Goal: Information Seeking & Learning: Learn about a topic

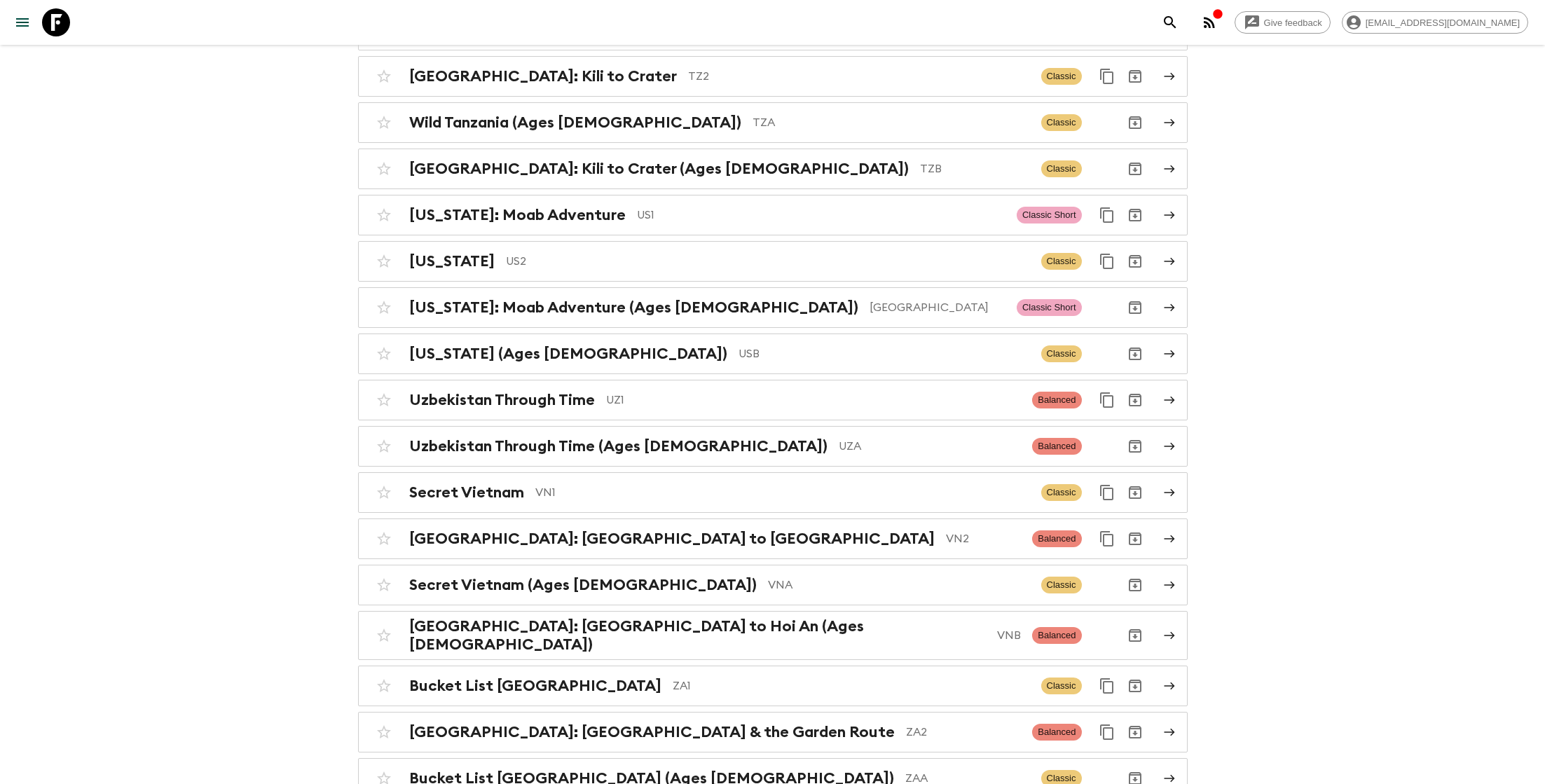
scroll to position [6031, 0]
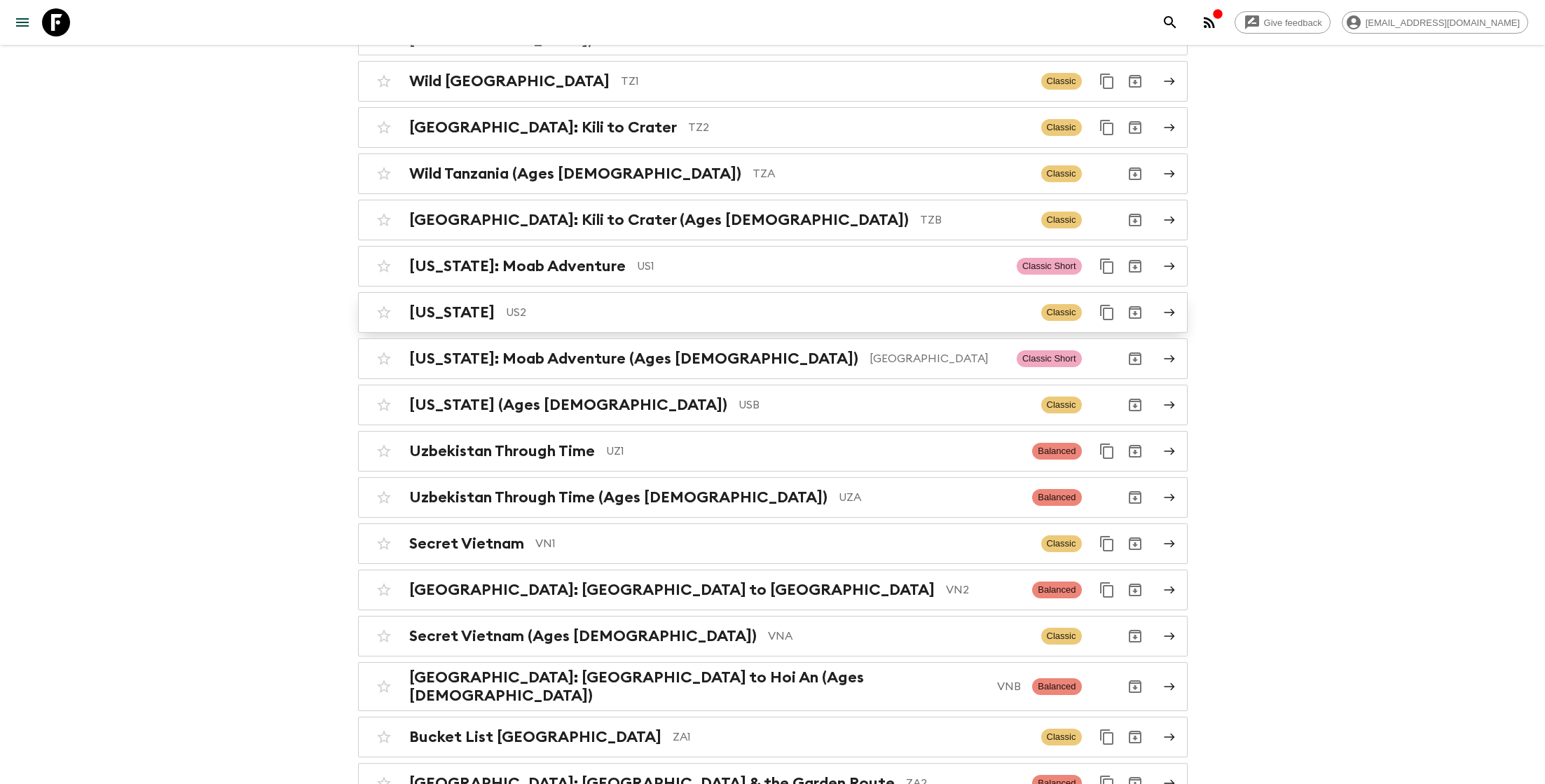
click at [556, 304] on p "US2" at bounding box center [768, 313] width 524 height 17
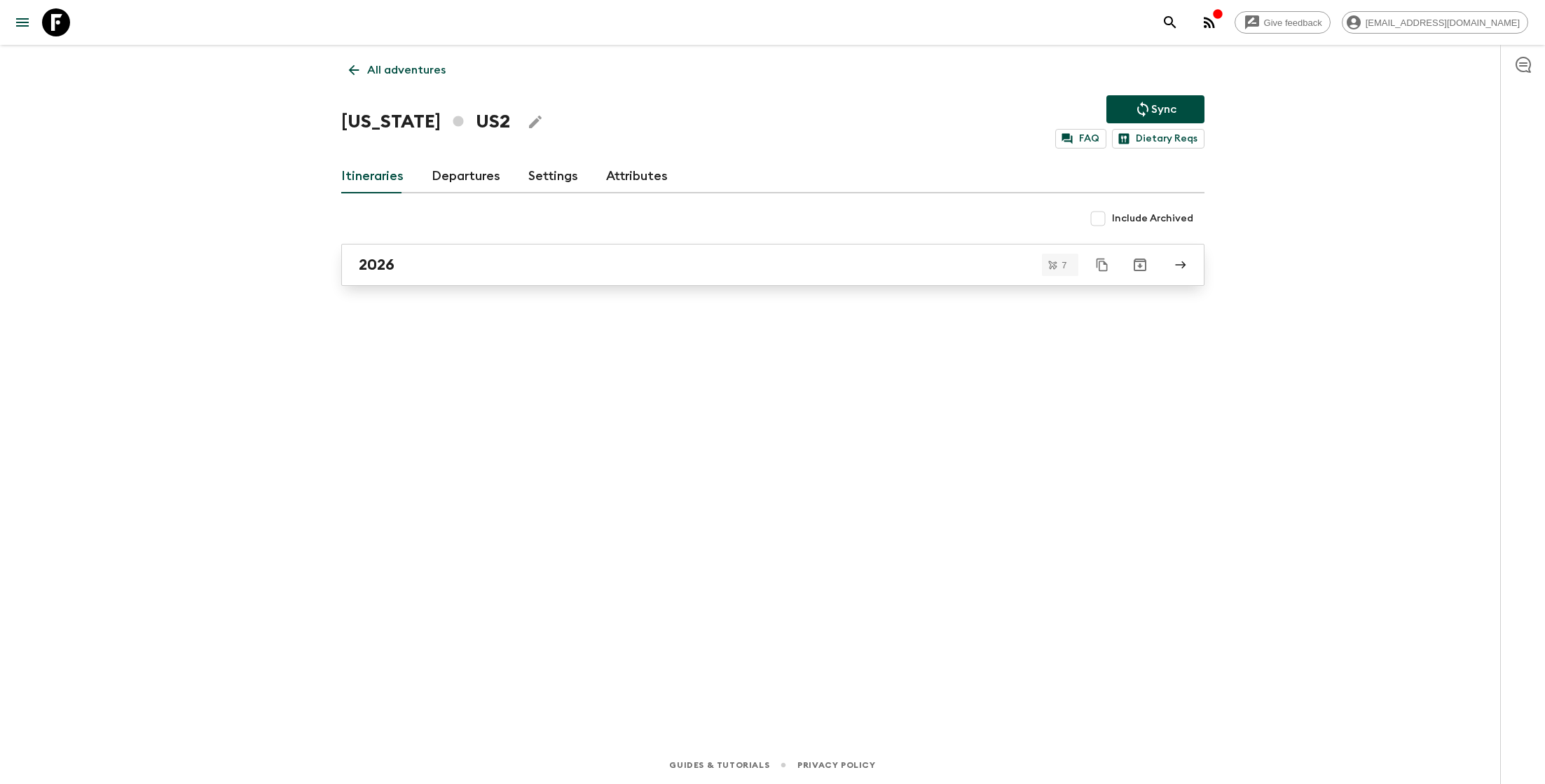
click at [418, 265] on div "2026" at bounding box center [759, 265] width 801 height 19
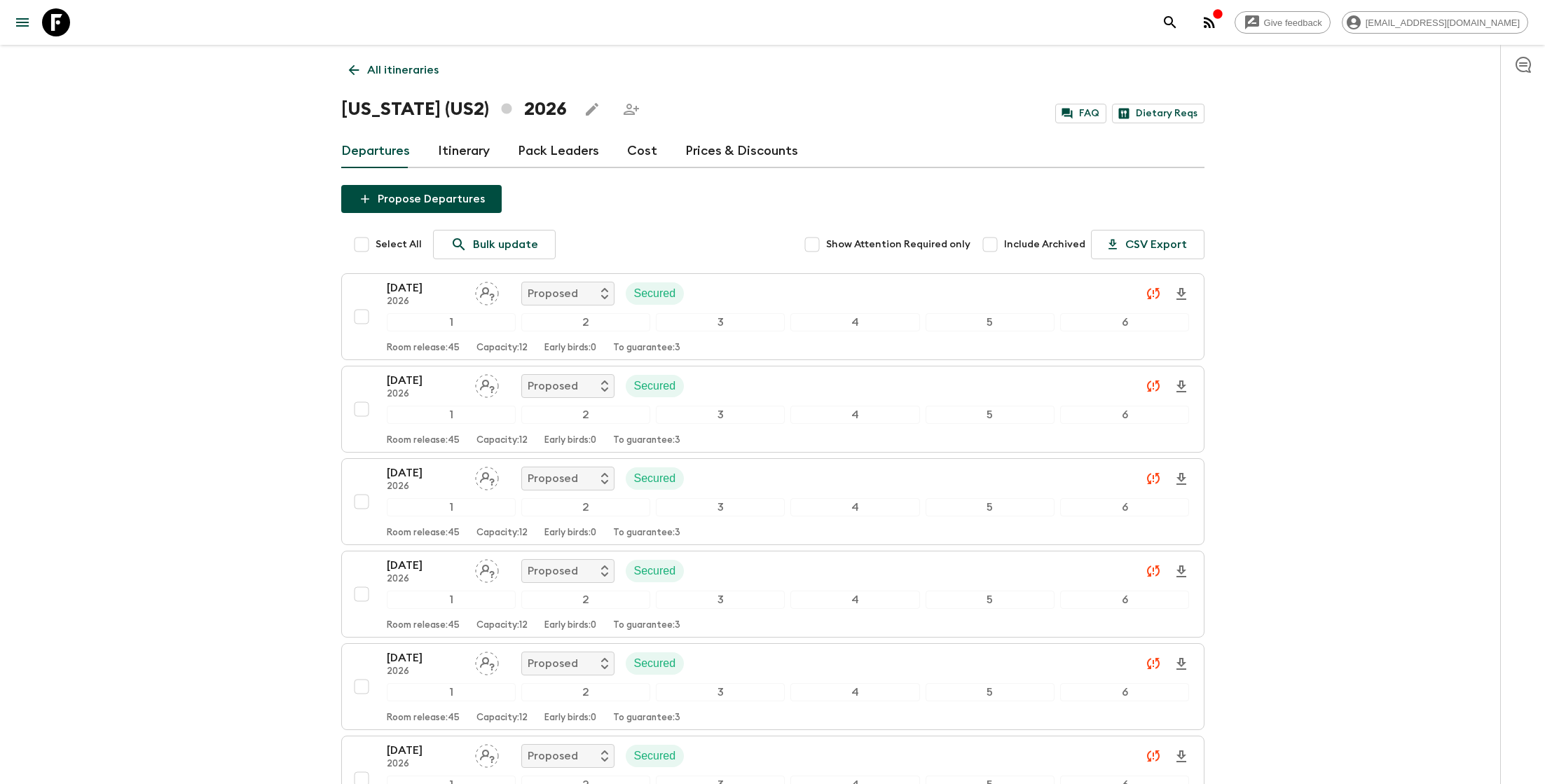
click at [638, 146] on link "Cost" at bounding box center [642, 151] width 30 height 33
click at [630, 150] on link "Cost" at bounding box center [642, 151] width 30 height 33
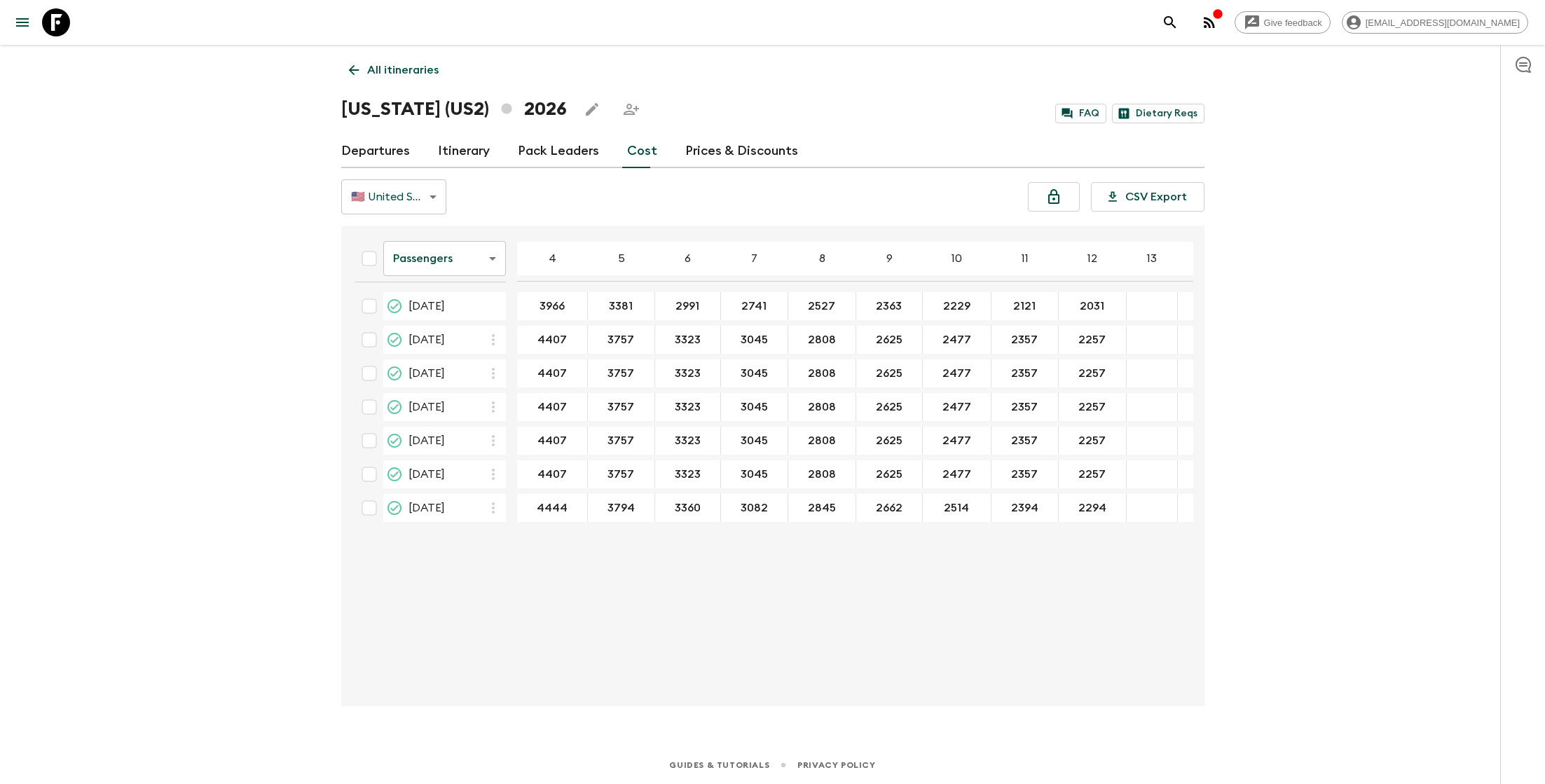
click at [499, 255] on body "Give feedback [EMAIL_ADDRESS][DOMAIN_NAME] All itineraries [US_STATE] (US2) 202…" at bounding box center [772, 392] width 1545 height 784
click at [467, 318] on li "Extras" at bounding box center [444, 315] width 123 height 22
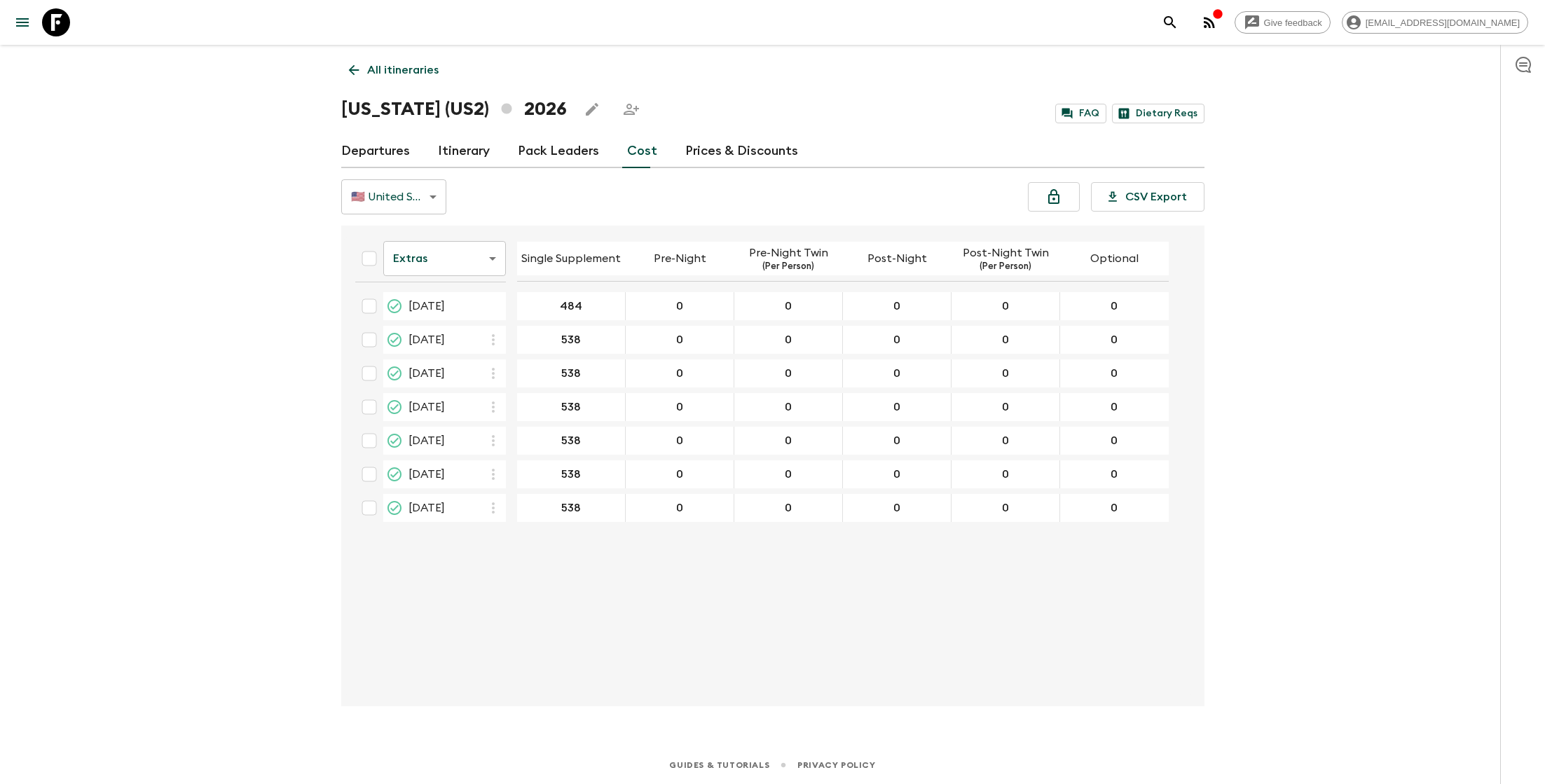
click at [474, 260] on body "Give feedback [EMAIL_ADDRESS][DOMAIN_NAME] All itineraries [US_STATE] ([GEOGRAP…" at bounding box center [772, 392] width 1545 height 784
click at [449, 337] on li "Mandatory" at bounding box center [444, 337] width 123 height 22
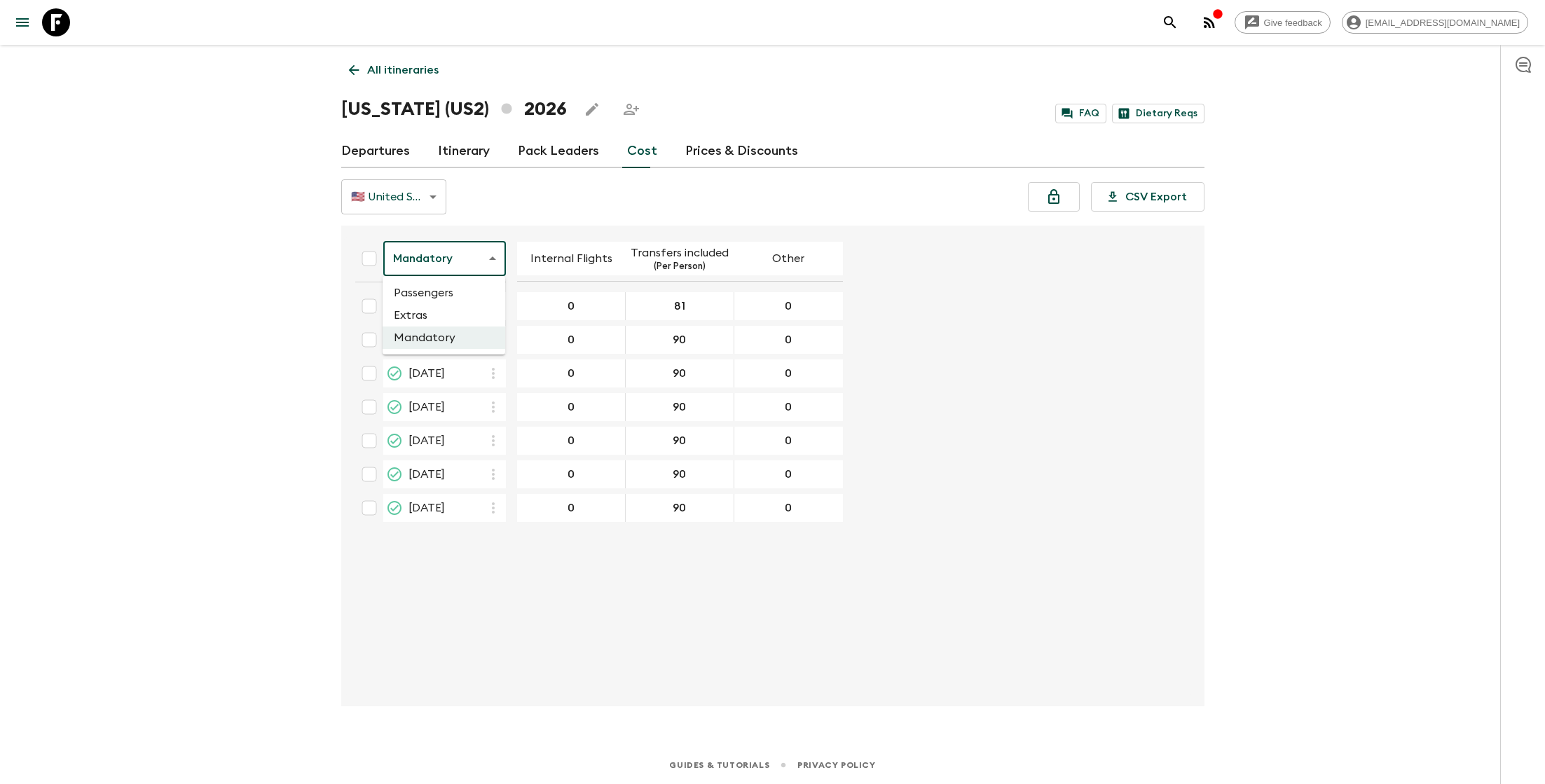
click at [479, 241] on body "Give feedback [EMAIL_ADDRESS][DOMAIN_NAME] All itineraries [US_STATE] ([GEOGRAP…" at bounding box center [772, 392] width 1545 height 784
click at [474, 286] on li "Passengers" at bounding box center [444, 292] width 123 height 22
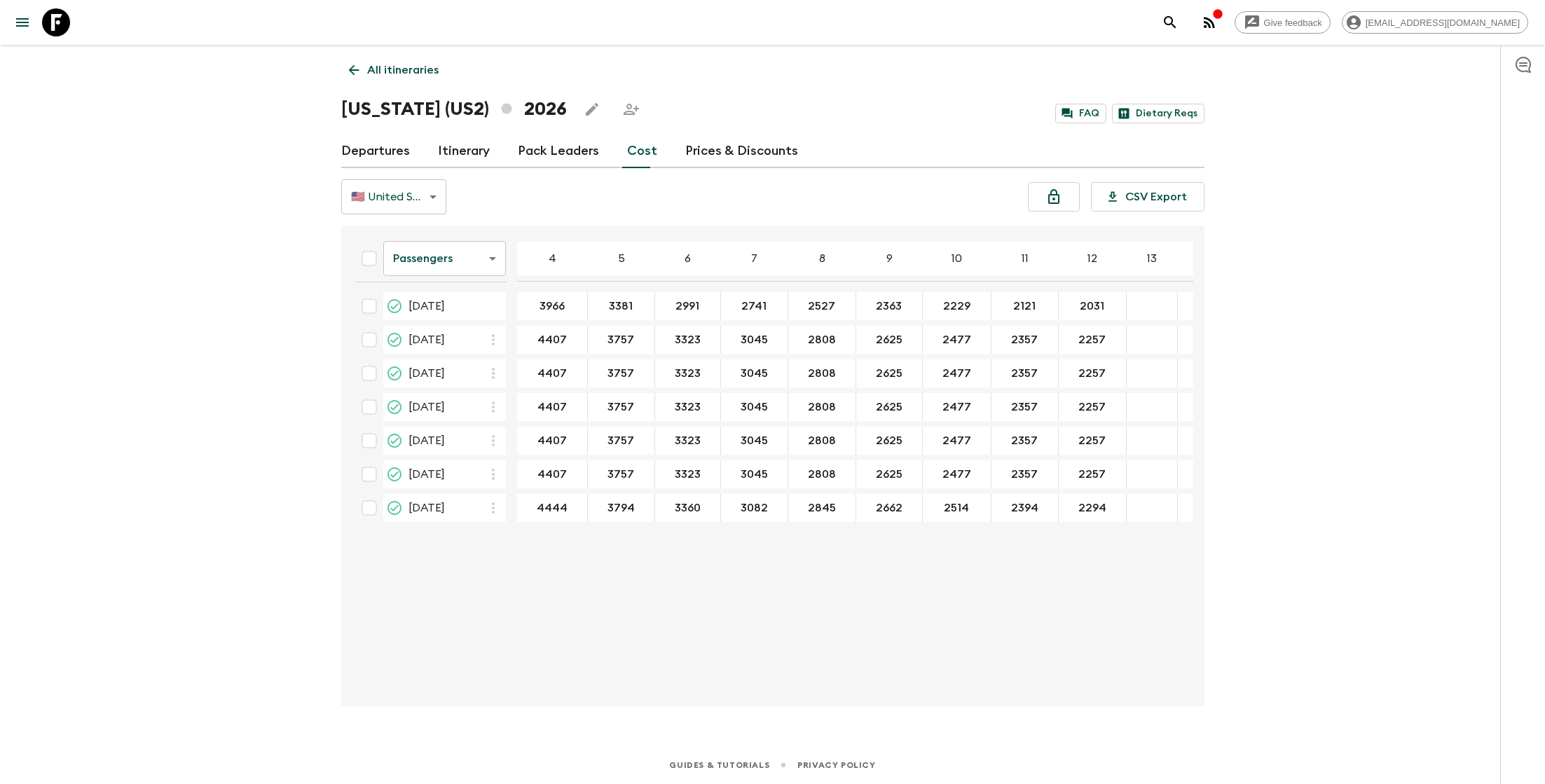
click at [718, 155] on link "Prices & Discounts" at bounding box center [742, 151] width 113 height 33
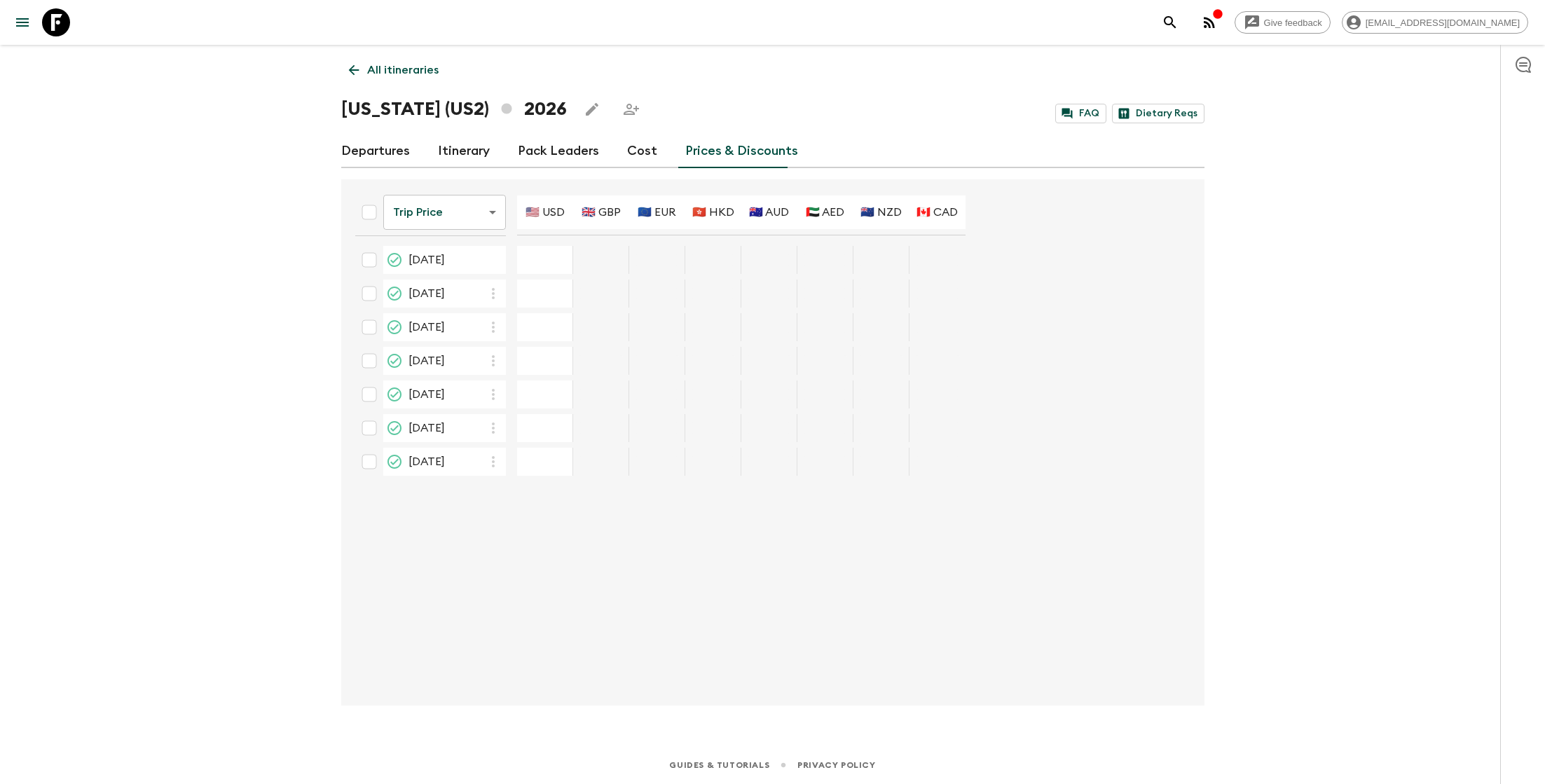
click at [636, 155] on link "Cost" at bounding box center [642, 151] width 30 height 33
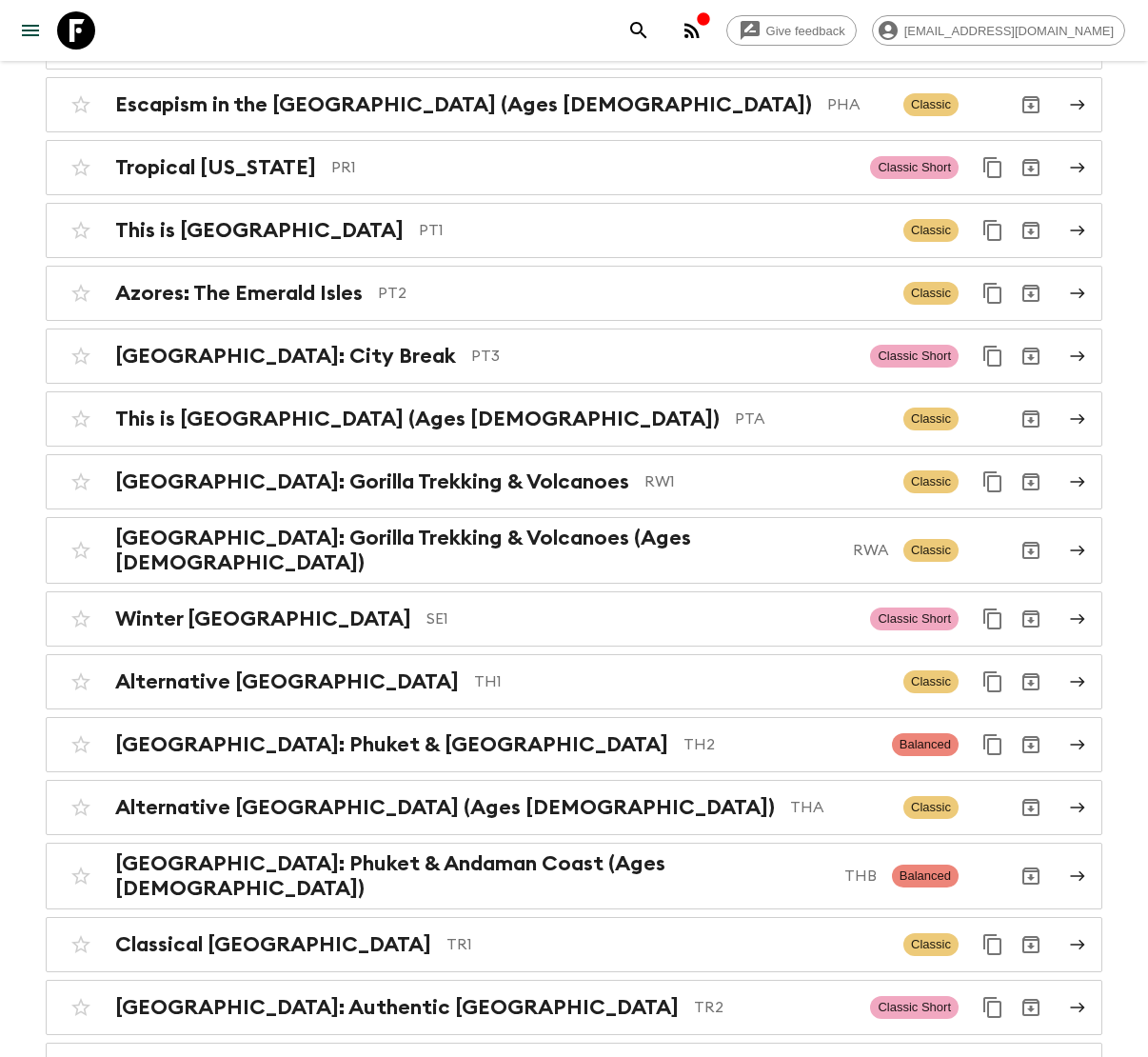
scroll to position [8276, 0]
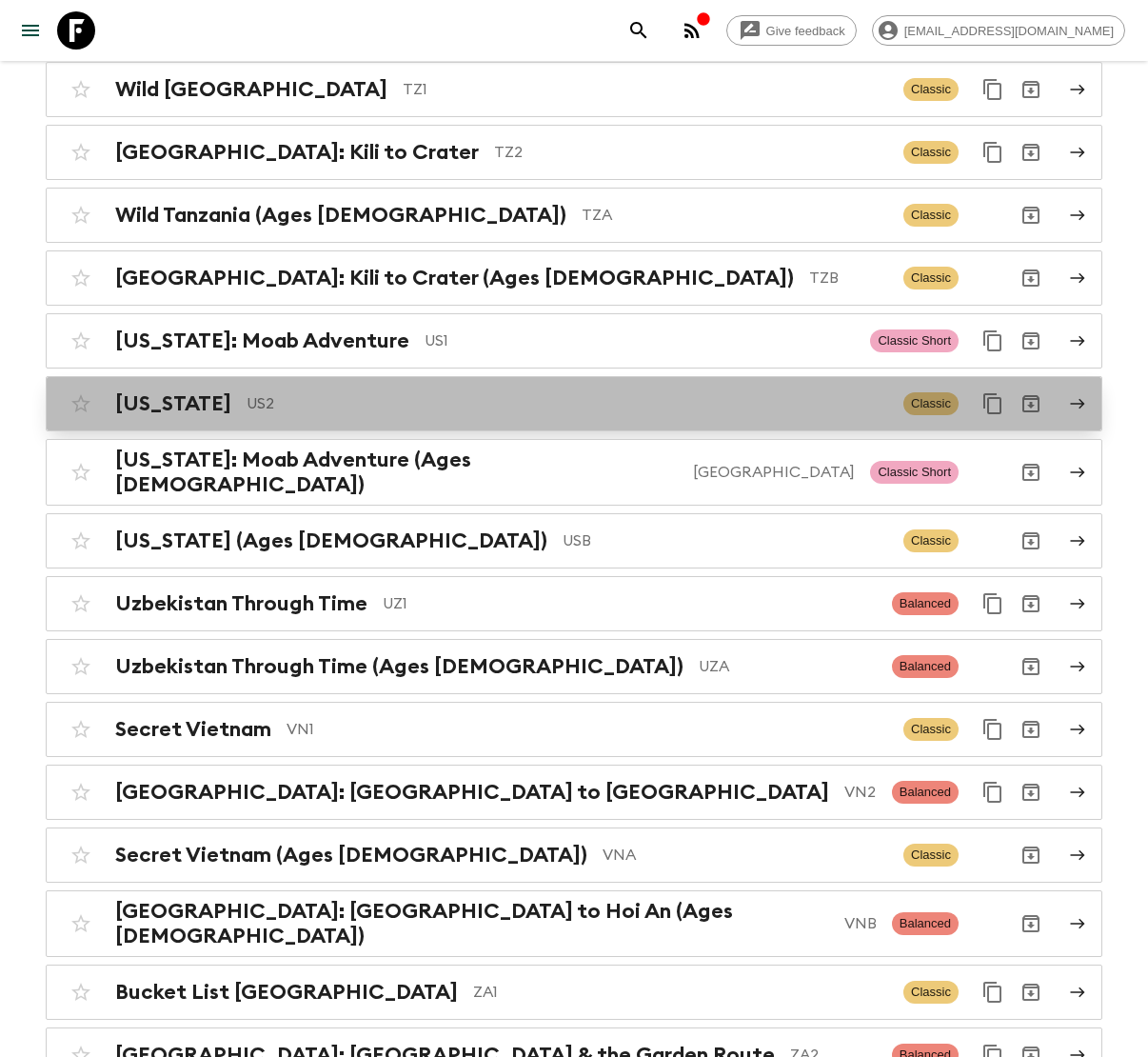
click at [379, 392] on p "US2" at bounding box center [567, 404] width 642 height 23
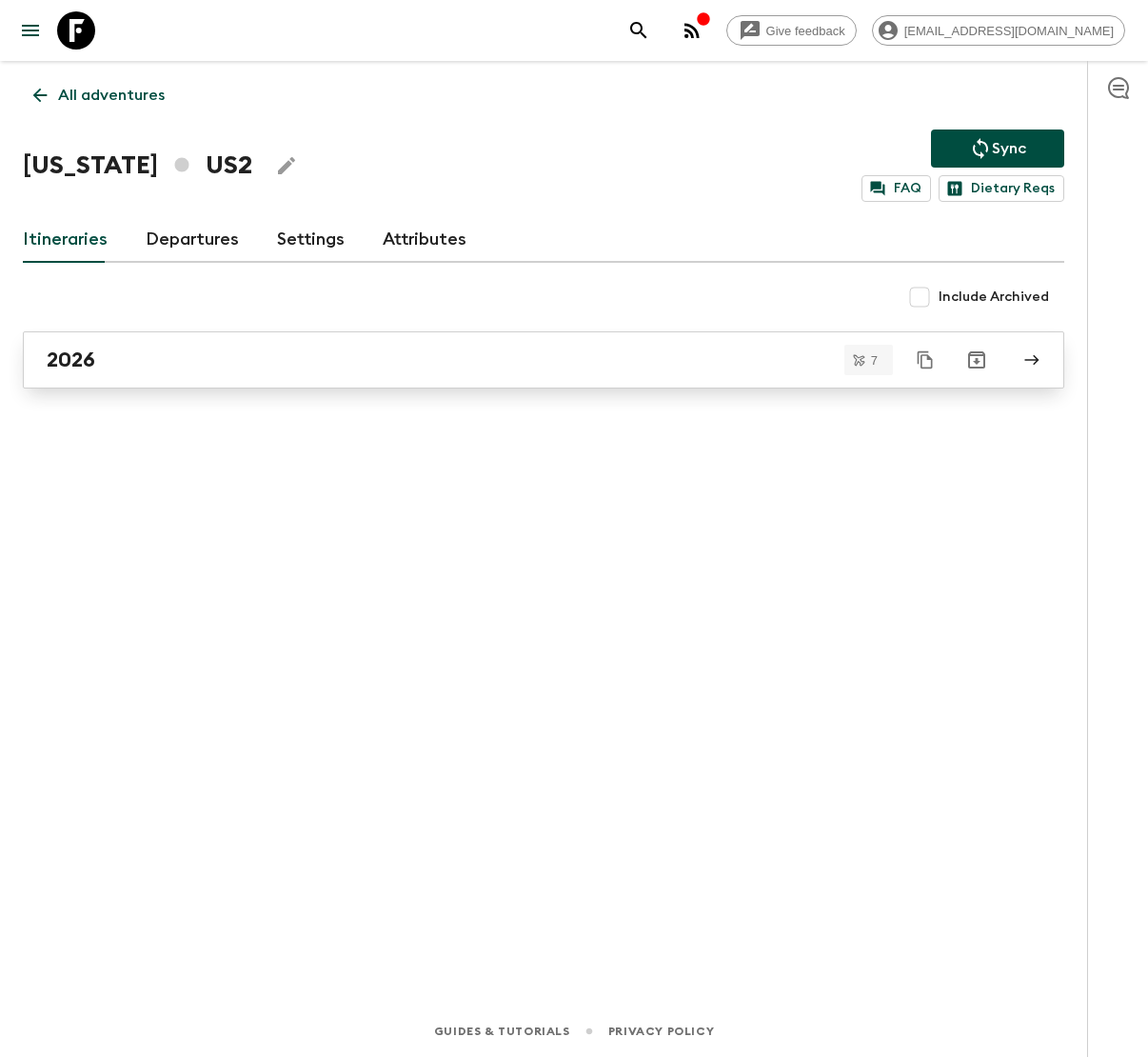
click at [190, 375] on link "2026" at bounding box center [544, 359] width 1042 height 57
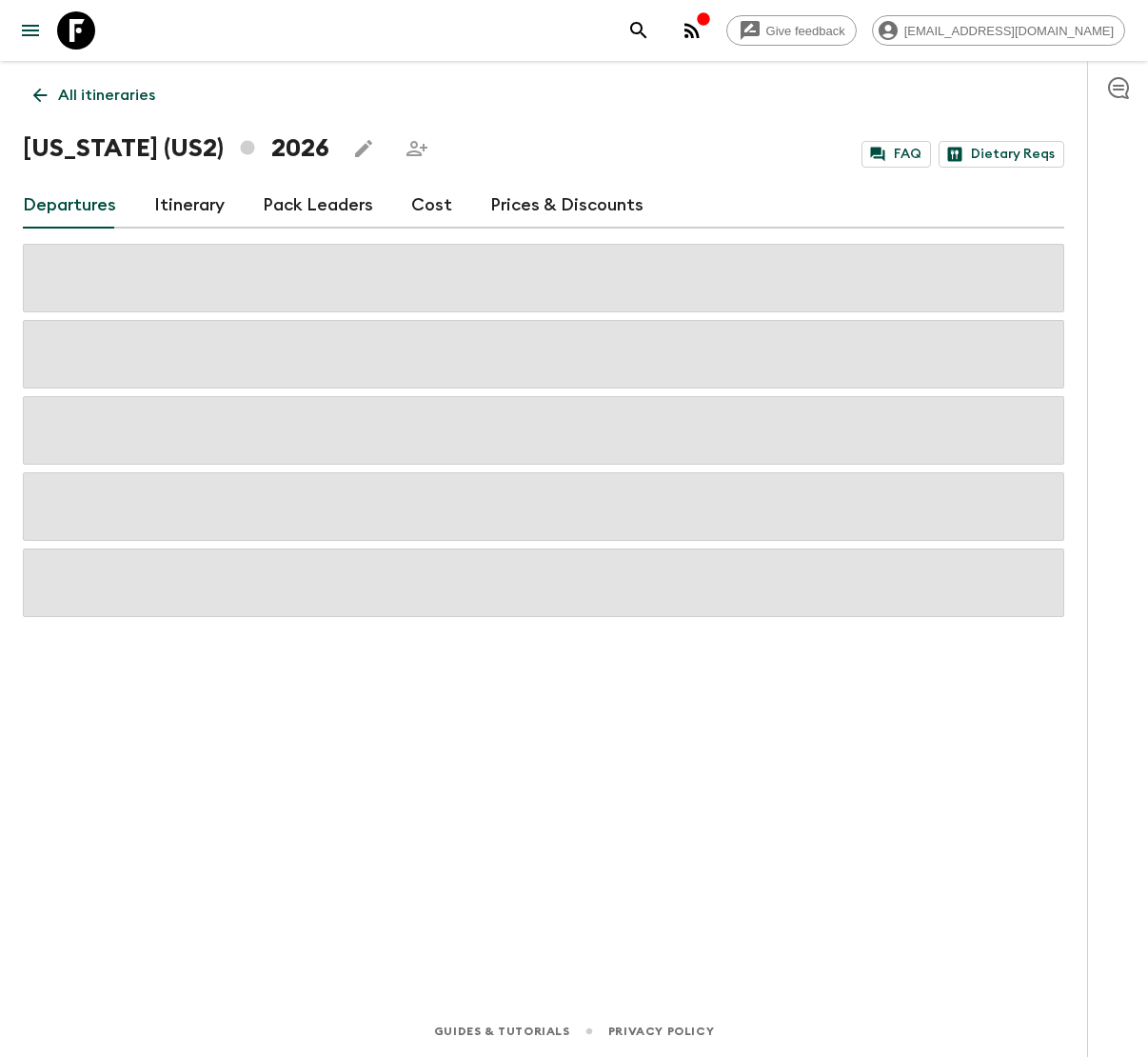
click at [562, 205] on link "Prices & Discounts" at bounding box center [567, 205] width 153 height 45
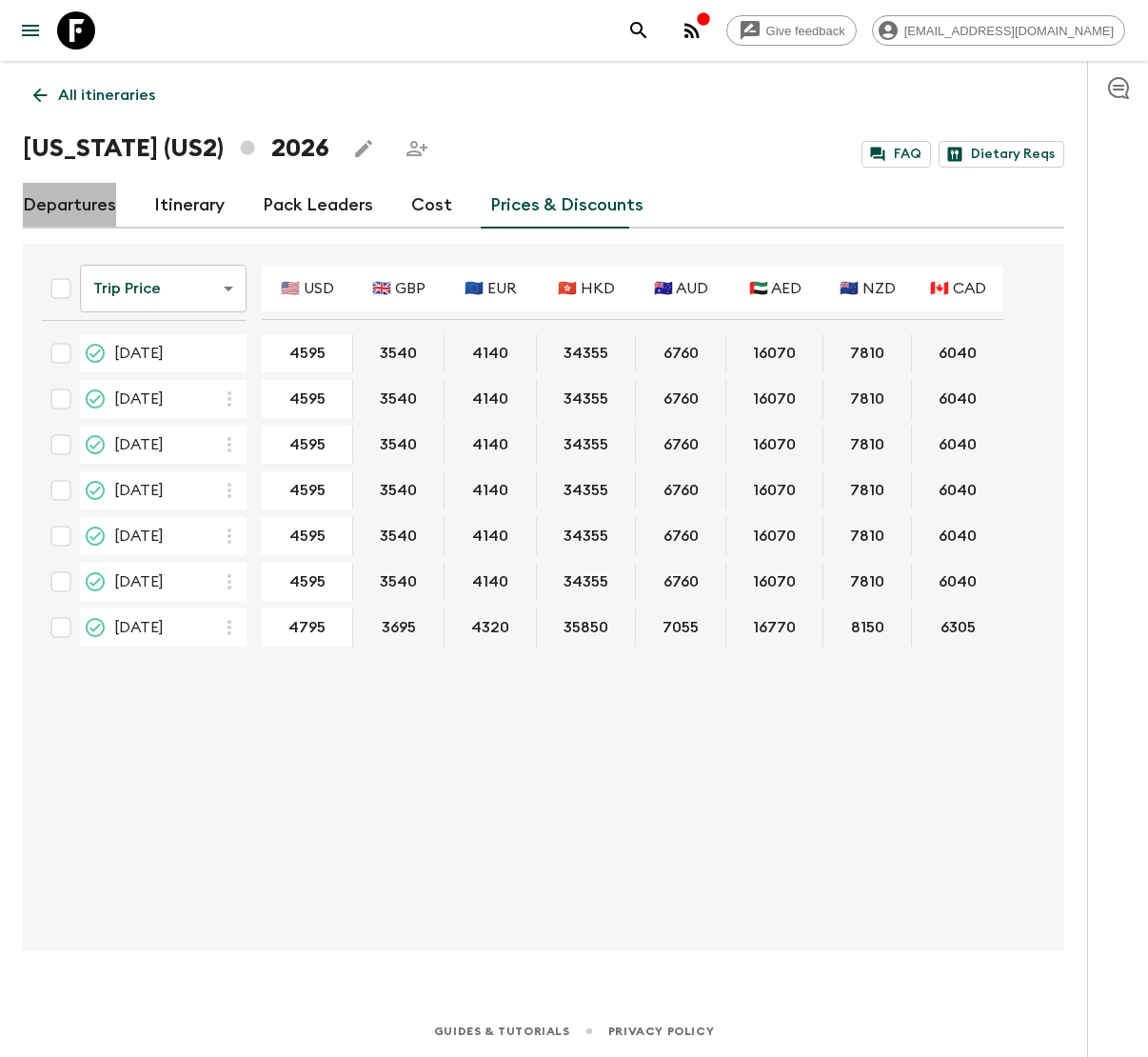
click at [60, 206] on link "Departures" at bounding box center [70, 205] width 93 height 45
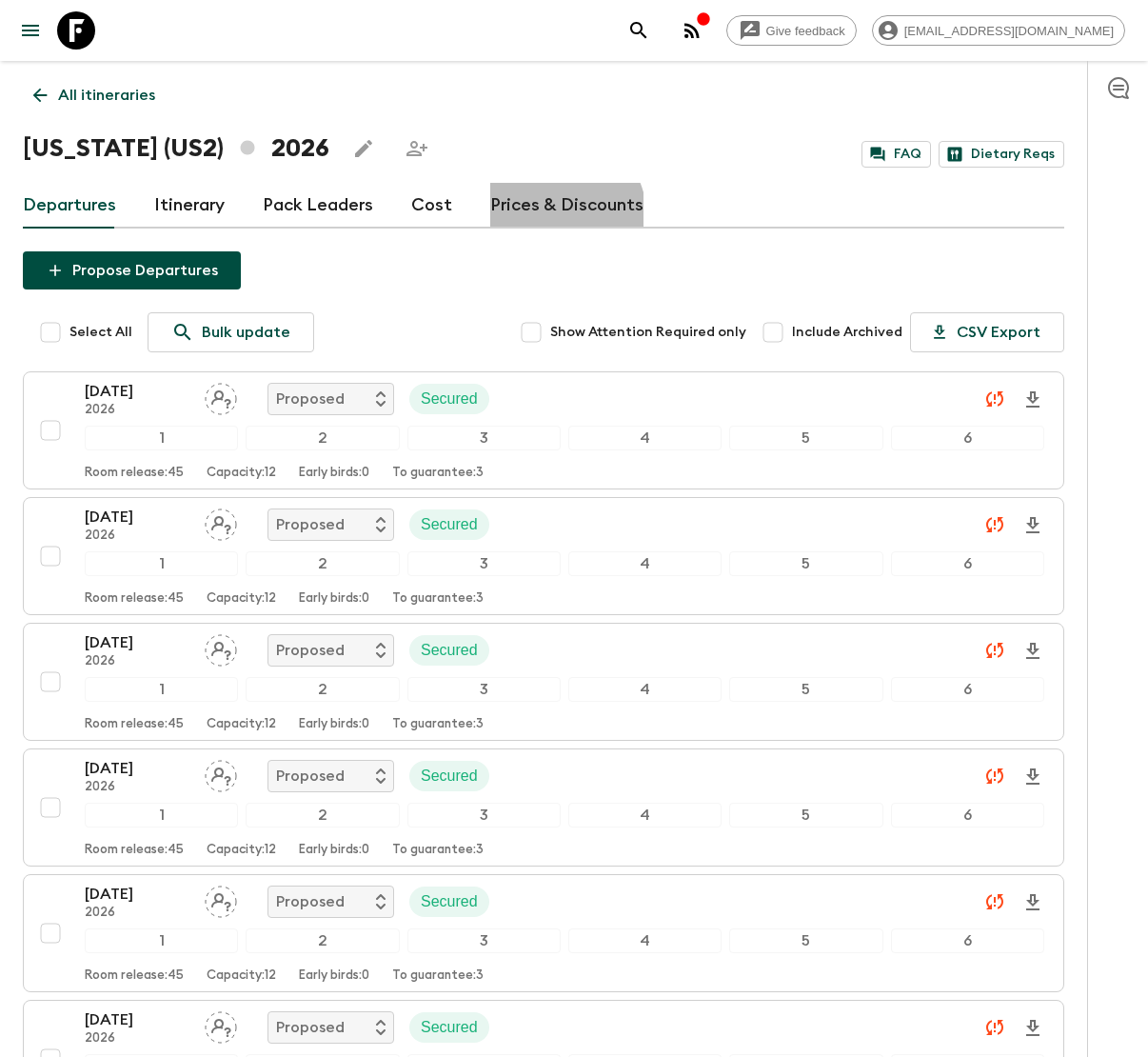
click at [553, 214] on link "Prices & Discounts" at bounding box center [567, 205] width 153 height 45
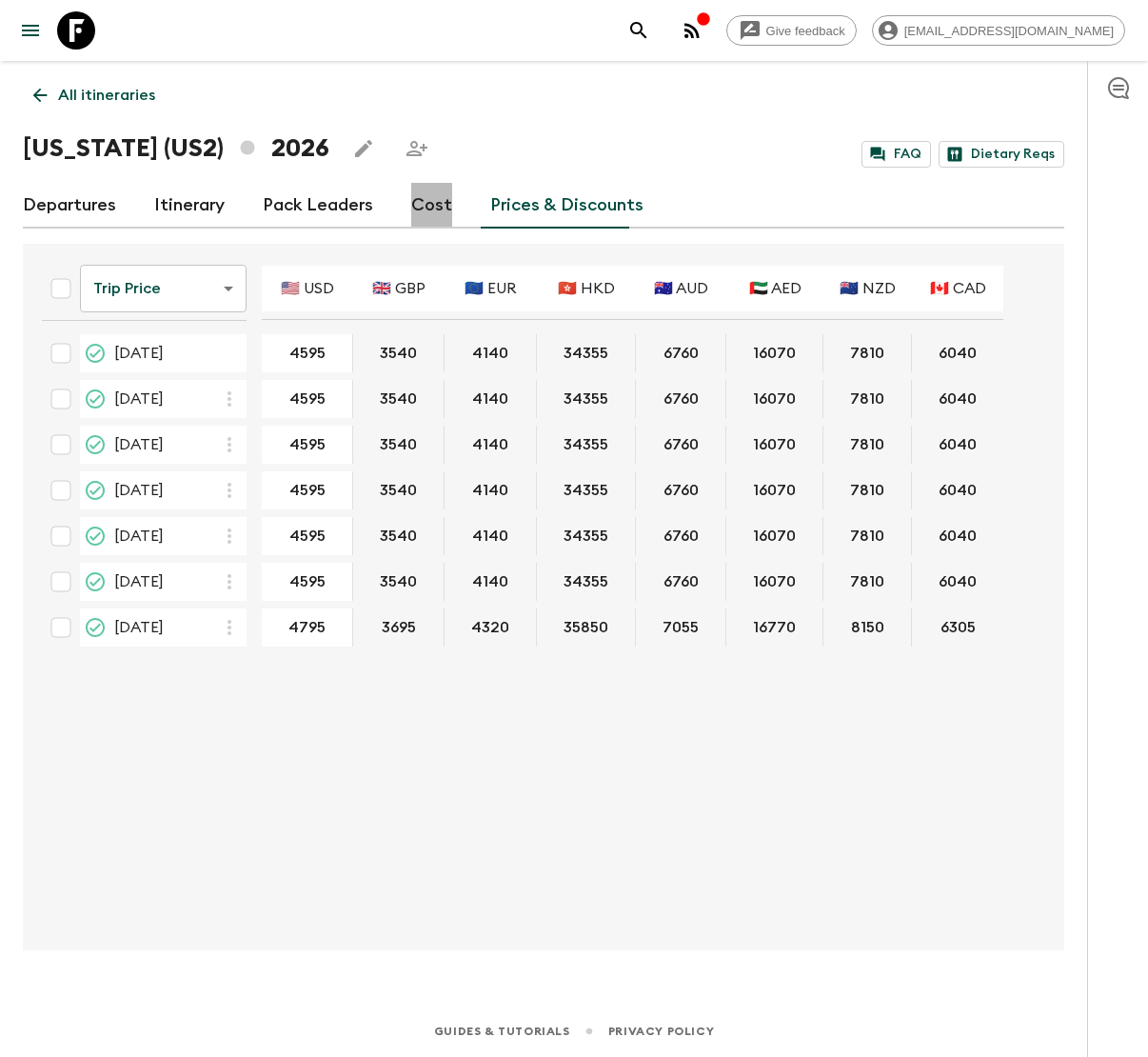
click at [428, 208] on link "Cost" at bounding box center [432, 205] width 41 height 45
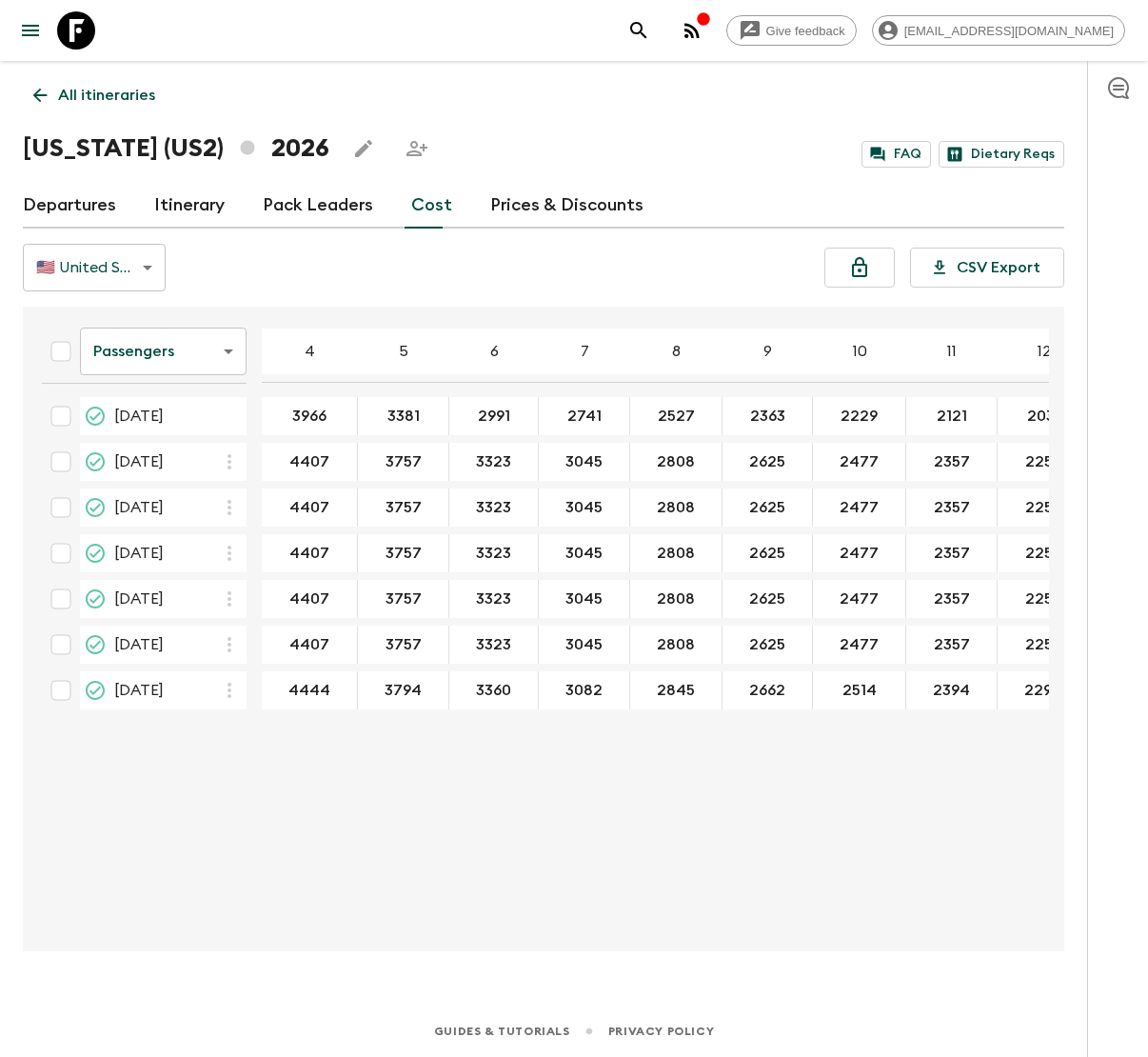
click at [555, 200] on link "Prices & Discounts" at bounding box center [567, 205] width 153 height 45
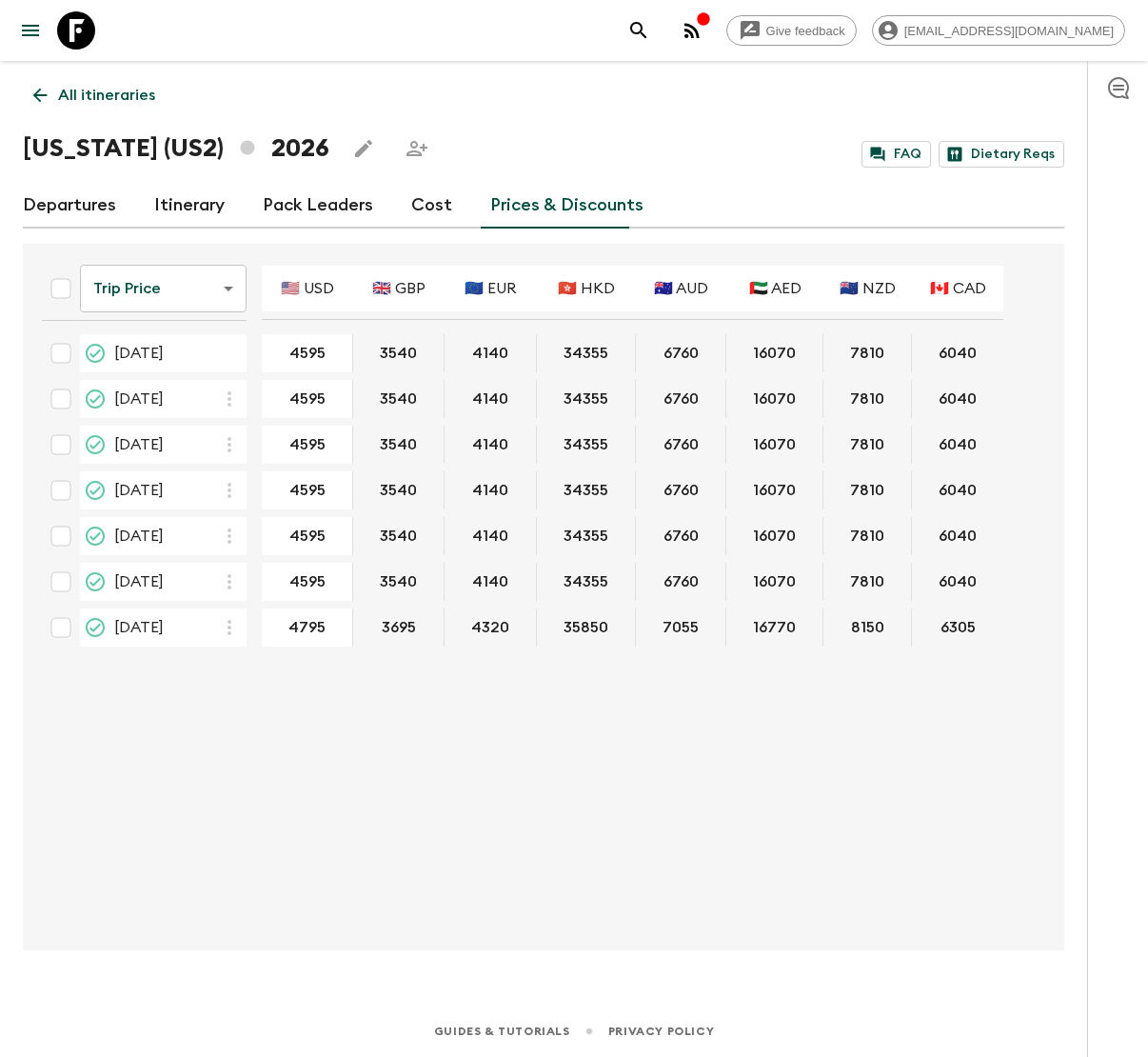
click at [227, 284] on body "Give feedback lauren.b@flashpack.com All itineraries Hawaii (US2) 2026 FAQ Diet…" at bounding box center [574, 528] width 1148 height 1057
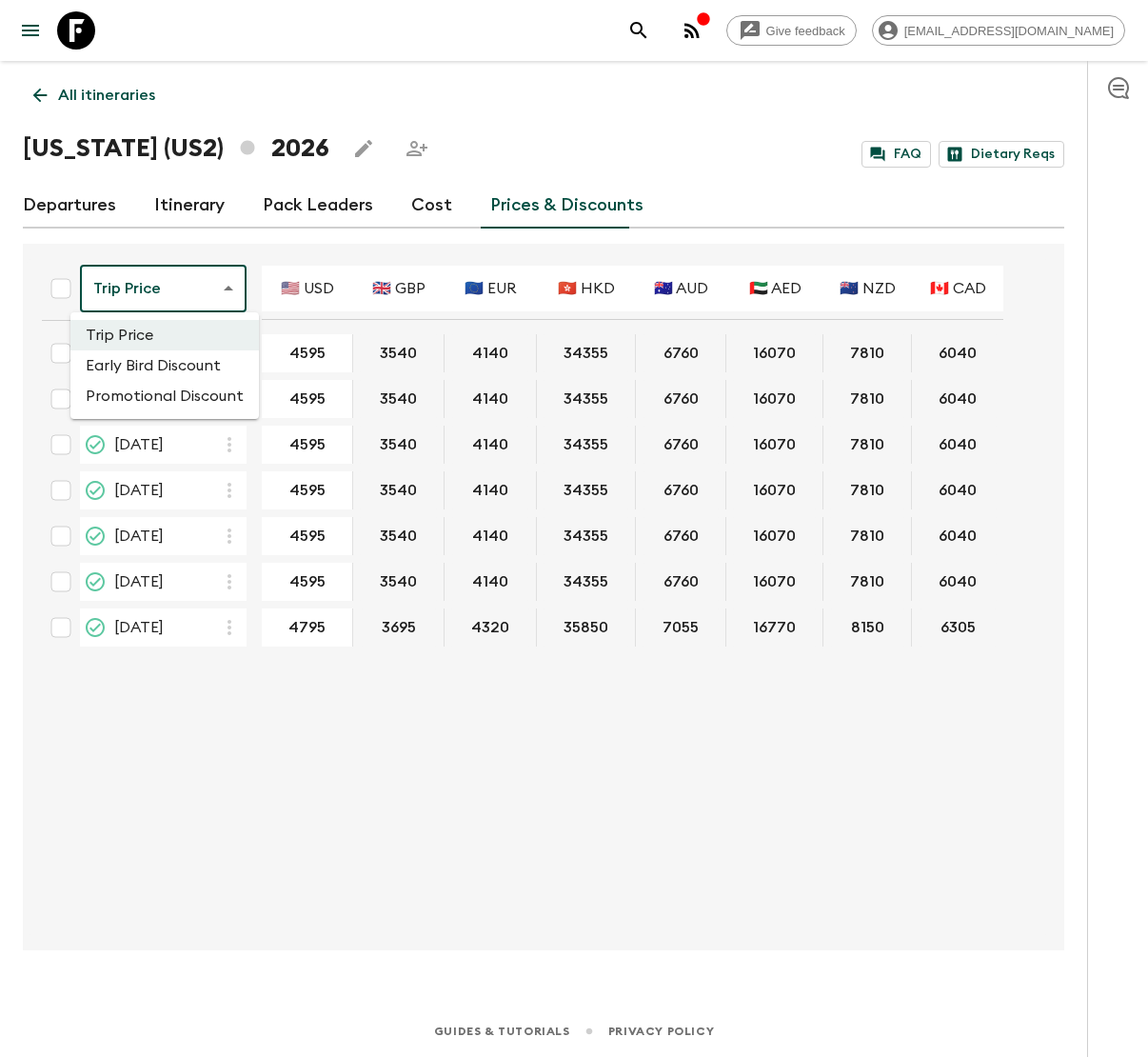
click at [199, 400] on li "Promotional Discount" at bounding box center [165, 395] width 189 height 30
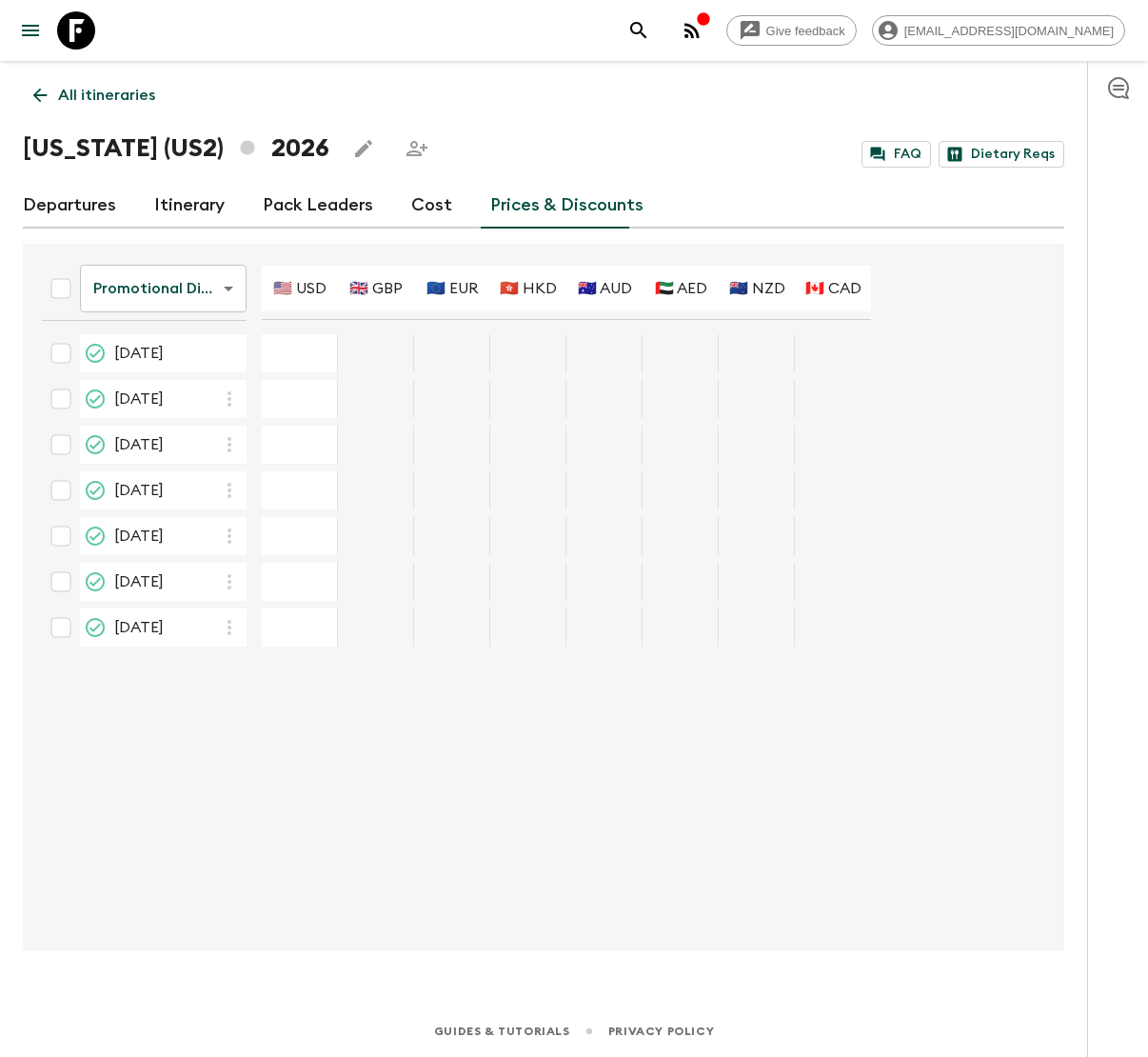
click at [219, 287] on body "Give feedback lauren.b@flashpack.com All itineraries Hawaii (US2) 2026 FAQ Diet…" at bounding box center [574, 528] width 1148 height 1057
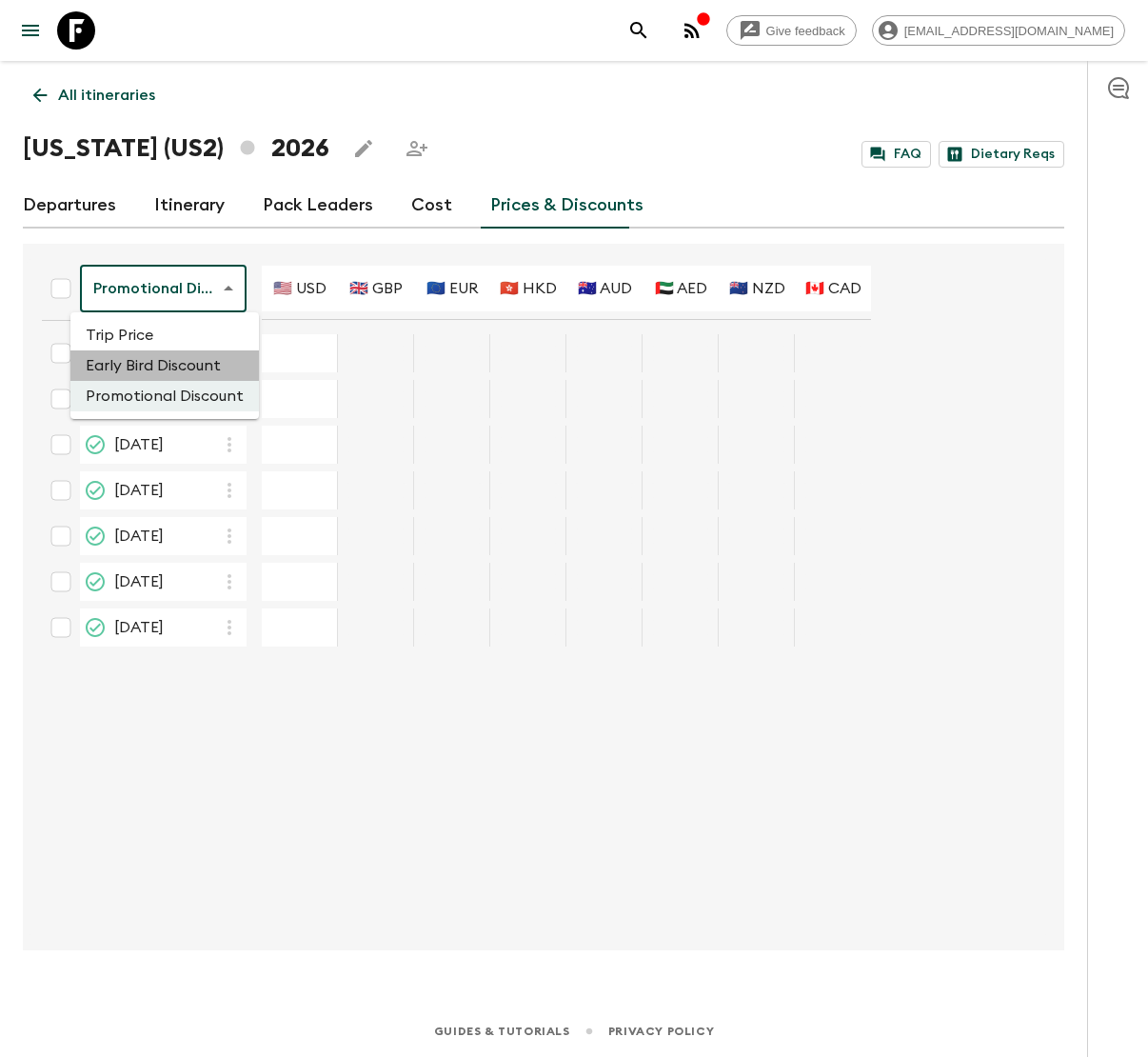
click at [202, 359] on li "Early Bird Discount" at bounding box center [165, 365] width 189 height 30
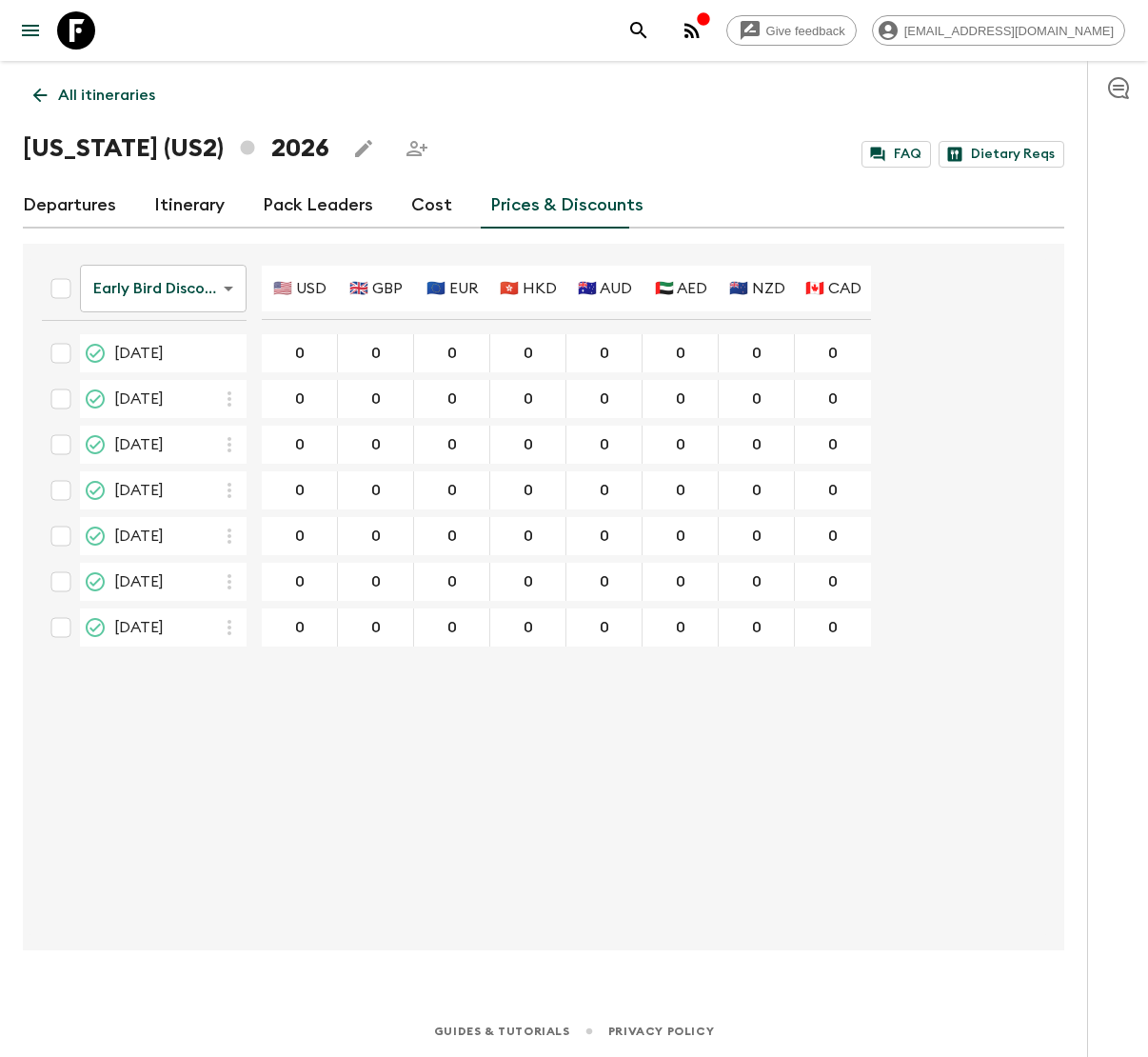
click at [225, 287] on body "Give feedback lauren.b@flashpack.com All itineraries Hawaii (US2) 2026 FAQ Diet…" at bounding box center [574, 528] width 1148 height 1057
click at [209, 331] on li "Trip Price" at bounding box center [165, 334] width 189 height 30
click at [202, 275] on body "Give feedback lauren.b@flashpack.com All itineraries Hawaii (US2) 2026 FAQ Diet…" at bounding box center [574, 528] width 1148 height 1057
click at [199, 328] on li "Trip Price" at bounding box center [165, 334] width 189 height 30
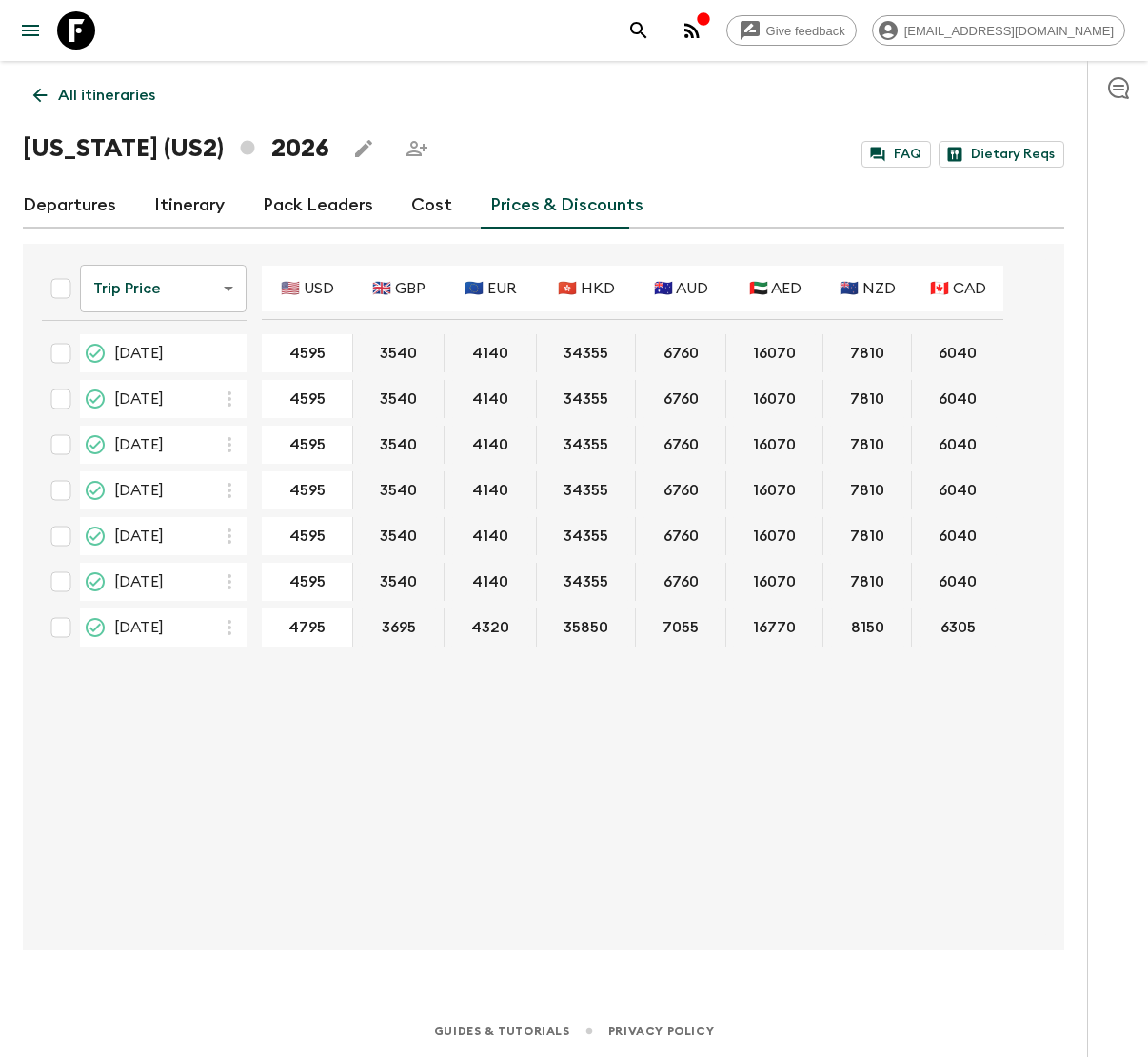
click at [85, 206] on link "Departures" at bounding box center [70, 205] width 93 height 45
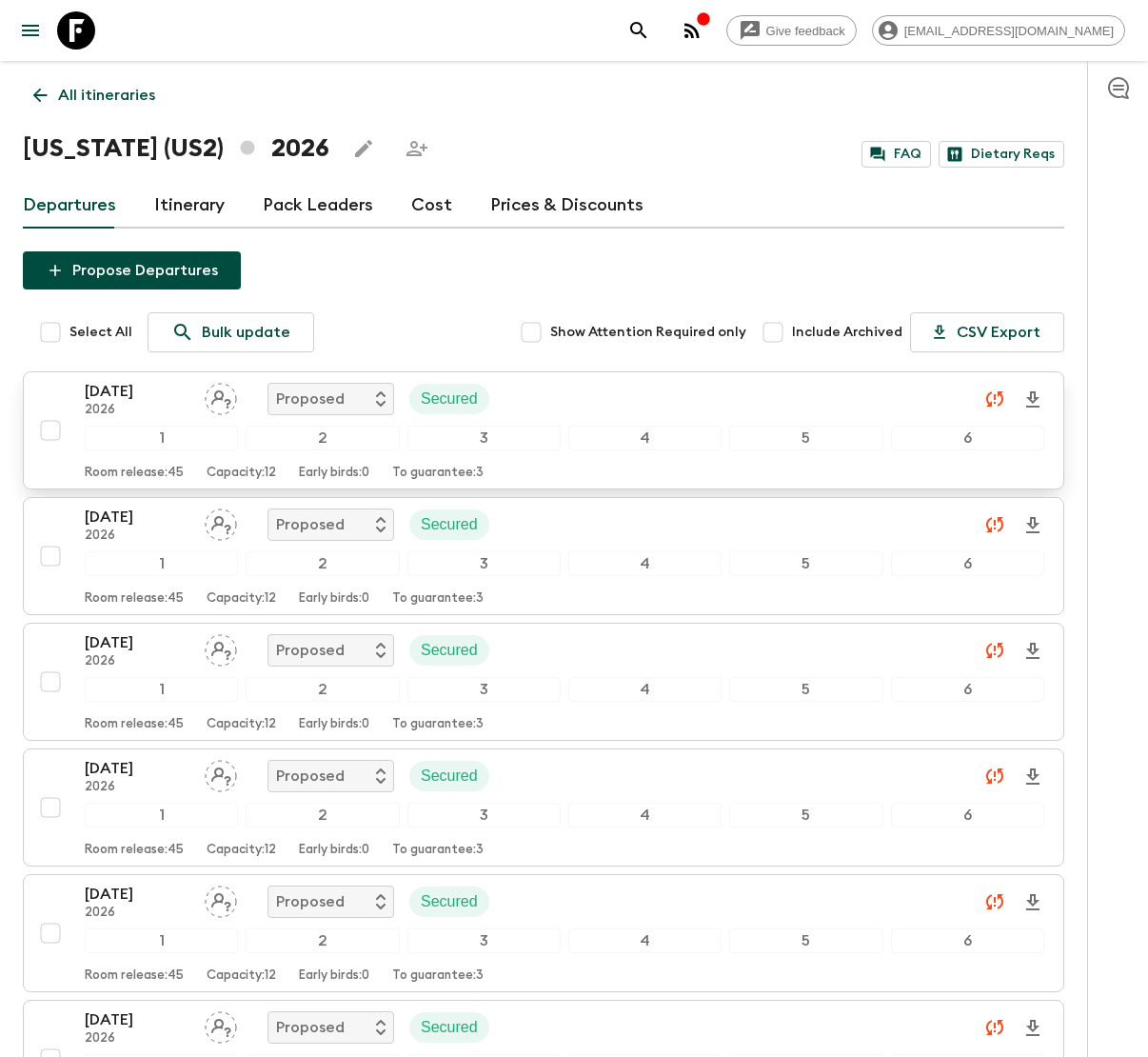
click at [550, 395] on div "17 May 2026 2026 Proposed Secured" at bounding box center [564, 398] width 959 height 38
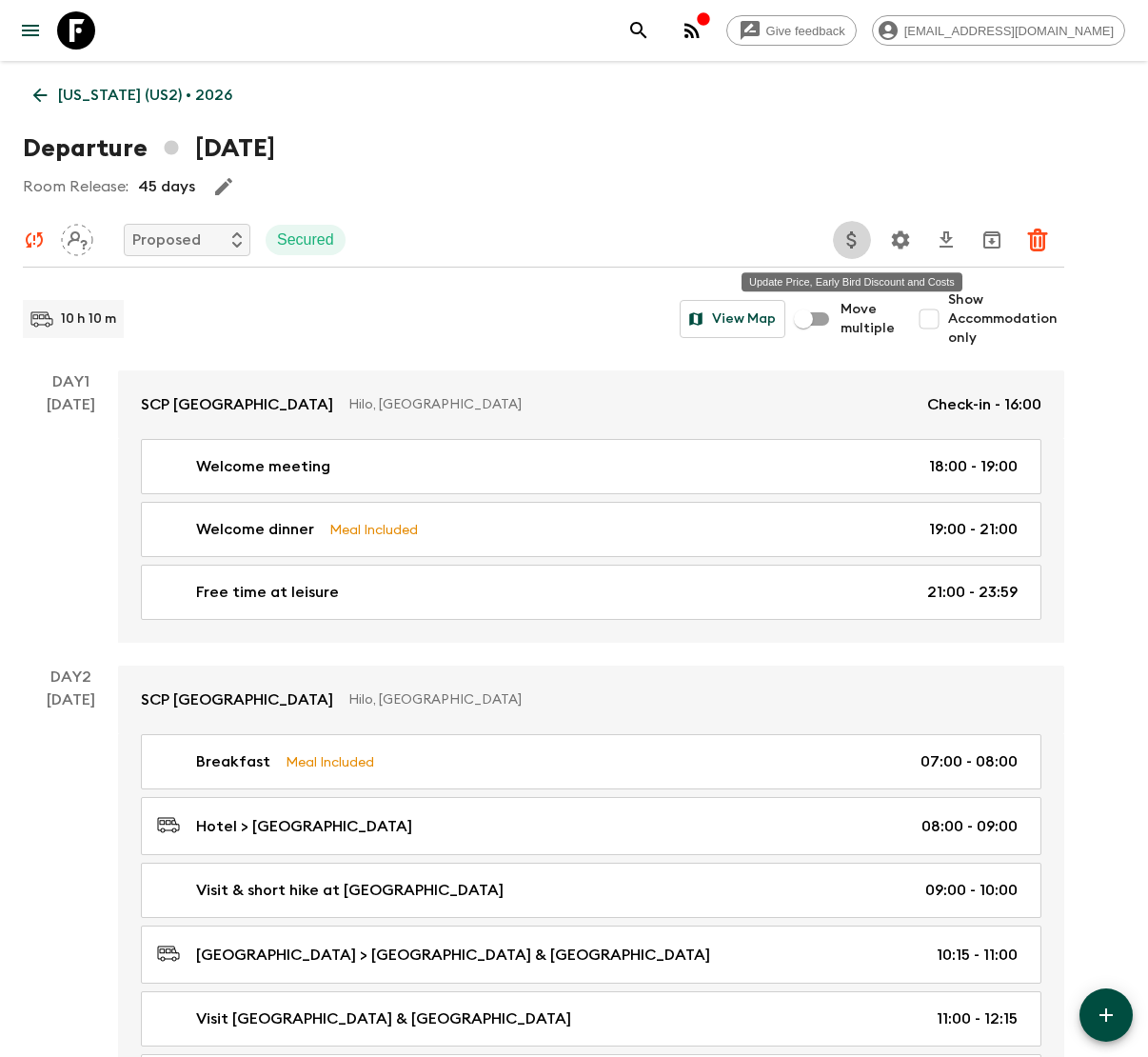
click at [859, 236] on icon "Update Price, Early Bird Discount and Costs" at bounding box center [852, 240] width 23 height 23
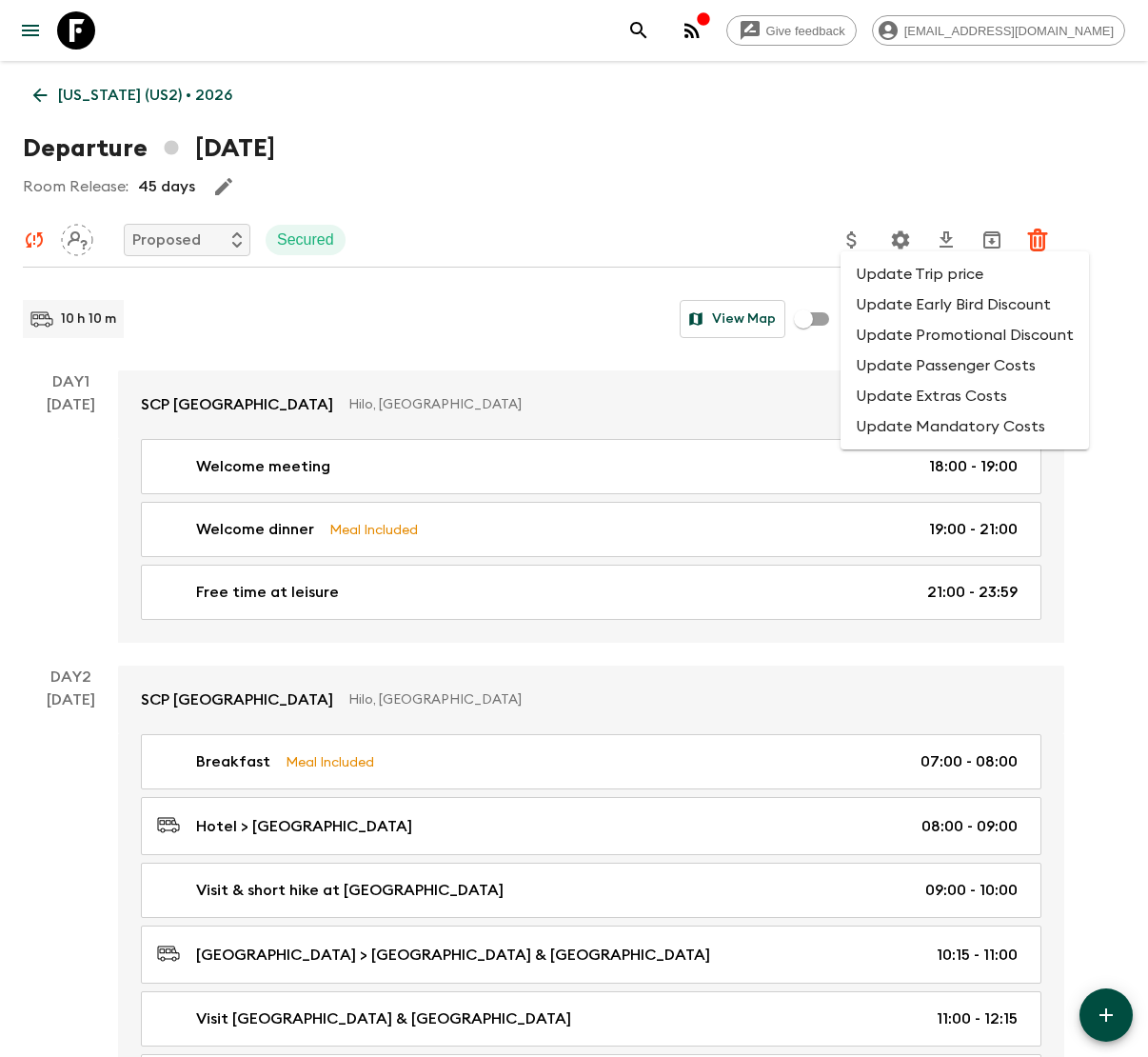
click at [529, 146] on div at bounding box center [574, 528] width 1148 height 1057
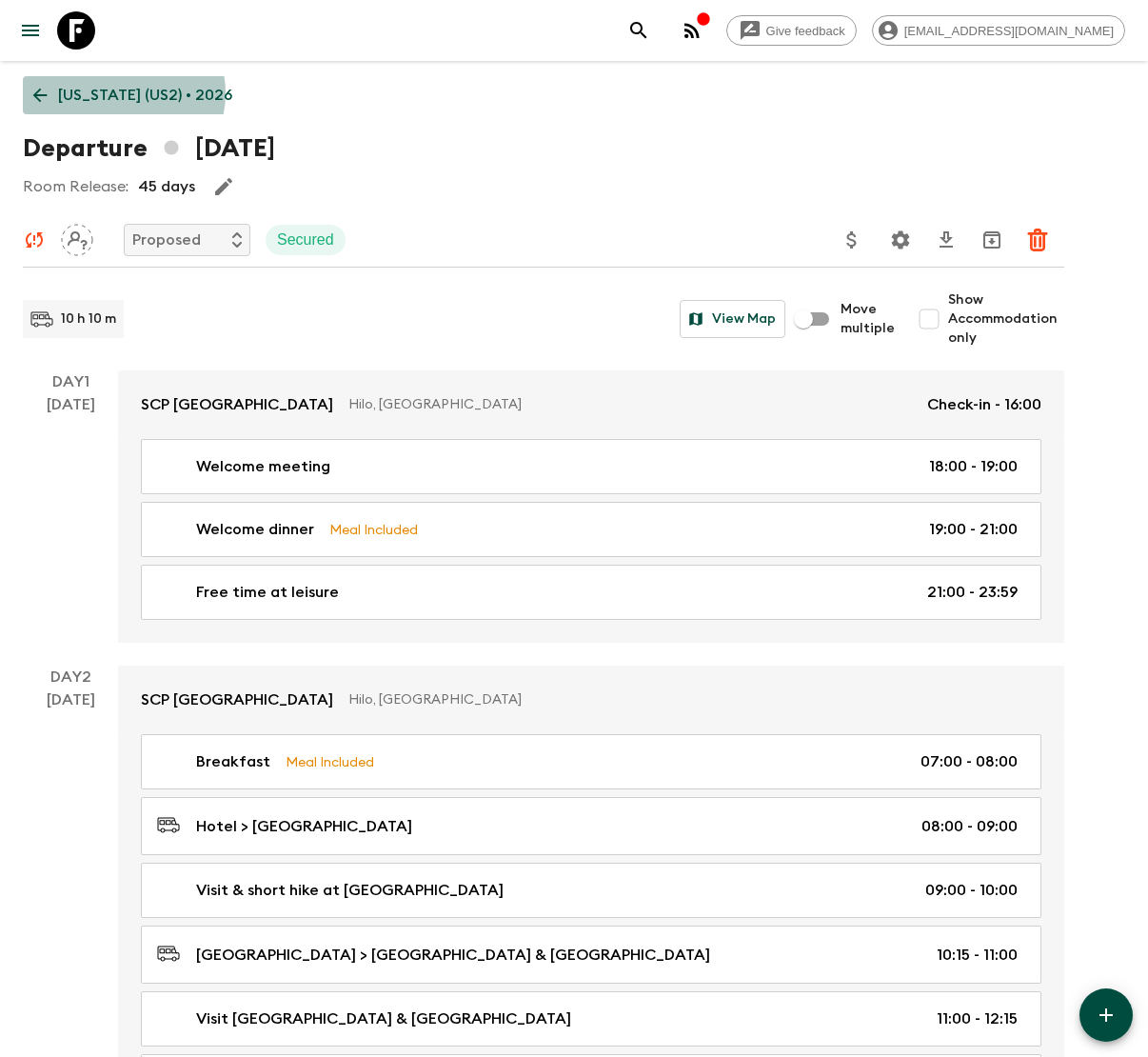
click at [123, 93] on p "Hawaii (US2) • 2026" at bounding box center [145, 96] width 174 height 23
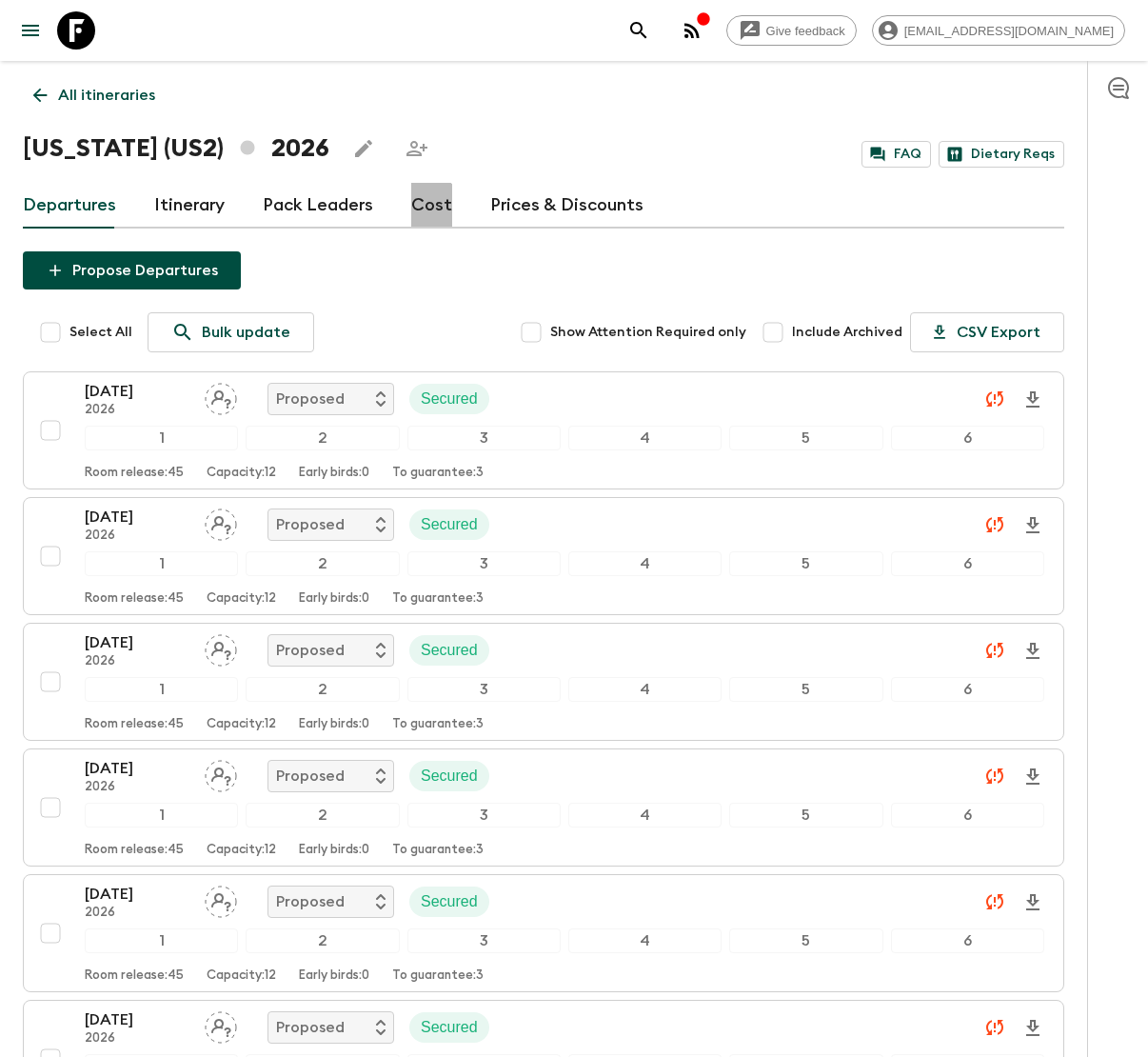
click at [423, 205] on link "Cost" at bounding box center [432, 205] width 41 height 45
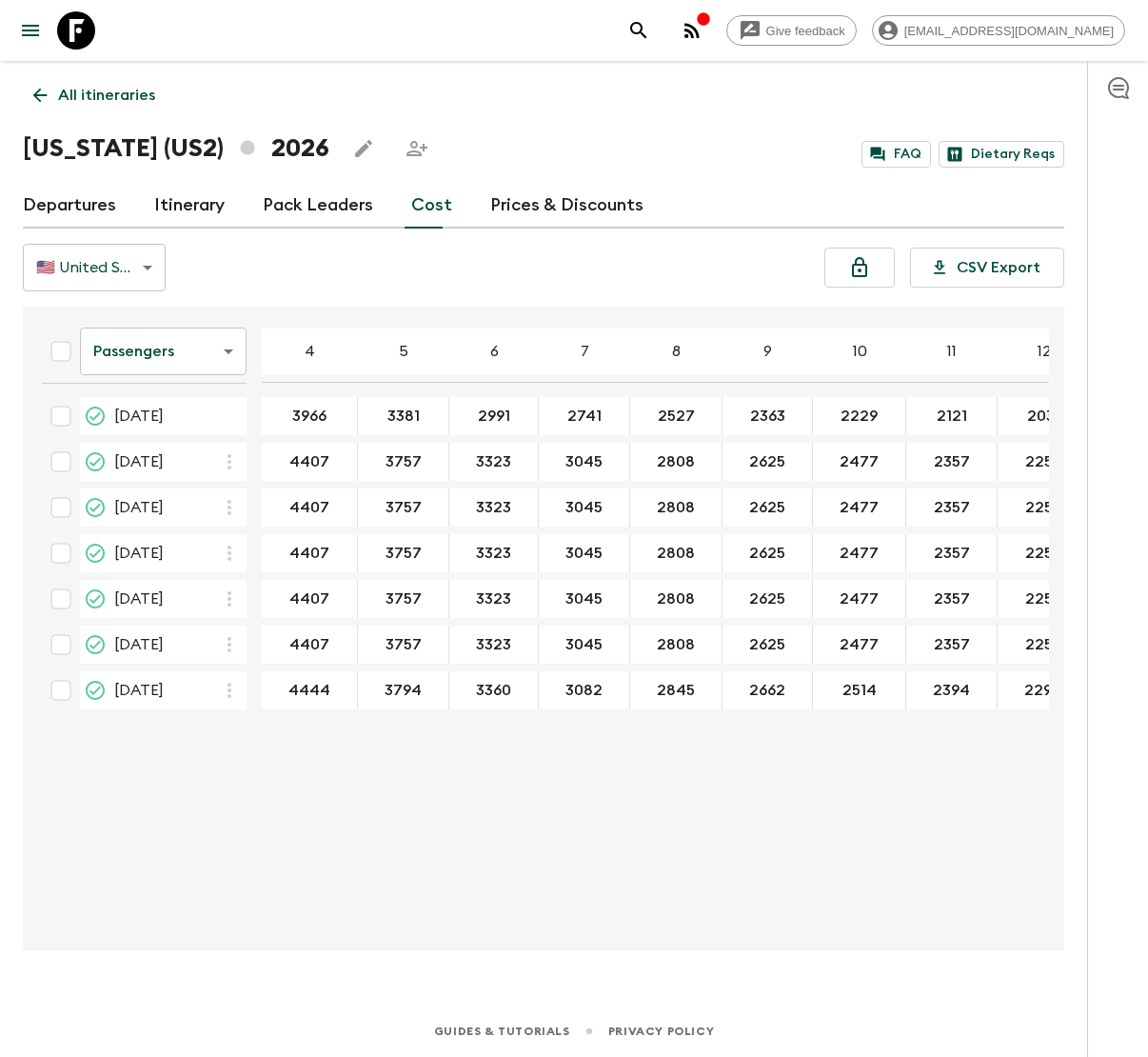
click at [219, 350] on body "Give feedback [EMAIL_ADDRESS][DOMAIN_NAME] All itineraries [US_STATE] (US2) 202…" at bounding box center [574, 528] width 1148 height 1057
click at [189, 458] on li "Mandatory" at bounding box center [164, 458] width 166 height 30
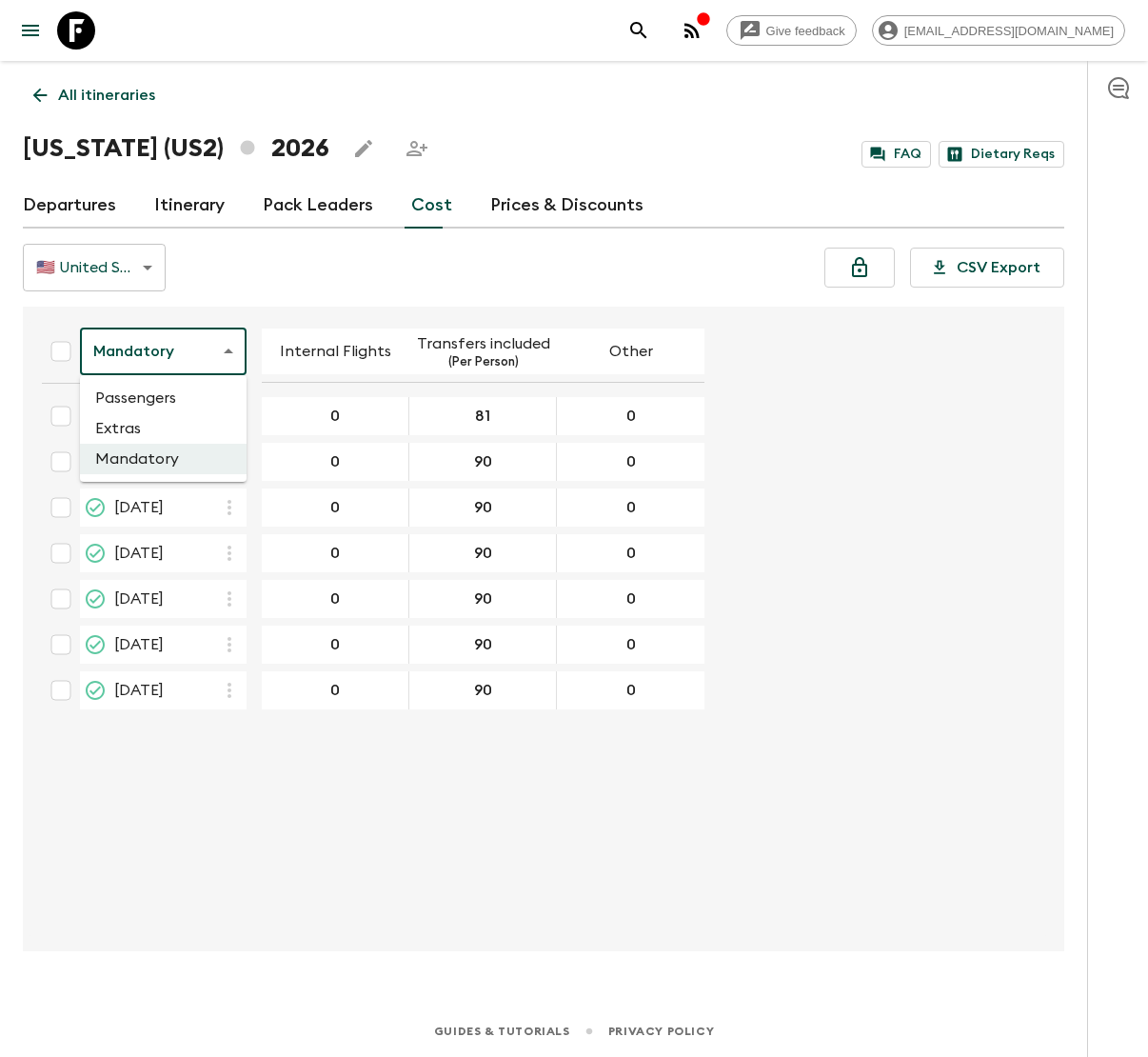
click at [203, 336] on body "Give feedback [EMAIL_ADDRESS][DOMAIN_NAME] All itineraries [US_STATE] ([GEOGRAP…" at bounding box center [574, 528] width 1148 height 1057
click at [200, 432] on li "Extras" at bounding box center [164, 428] width 166 height 30
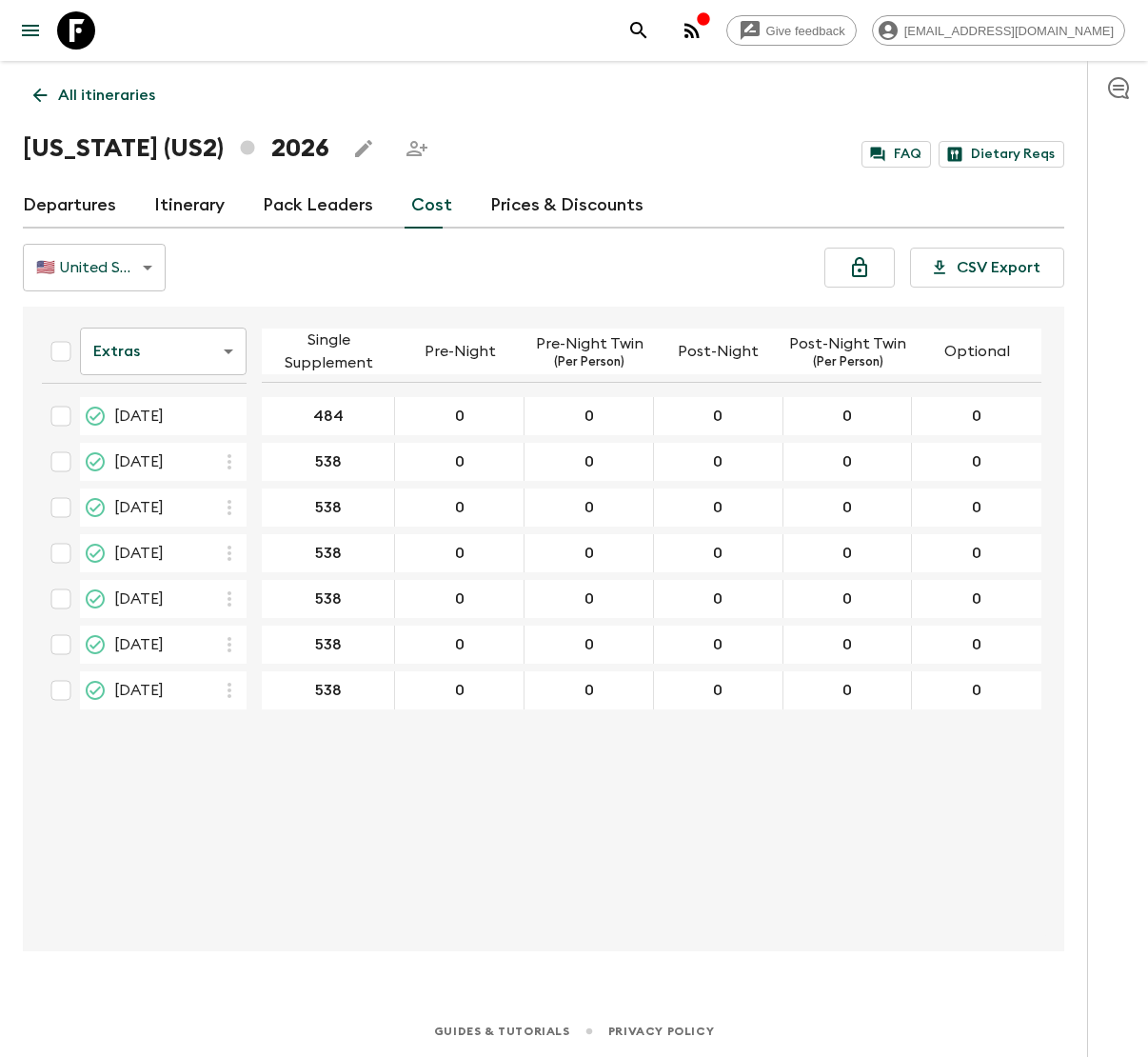
click at [501, 196] on link "Prices & Discounts" at bounding box center [567, 205] width 153 height 45
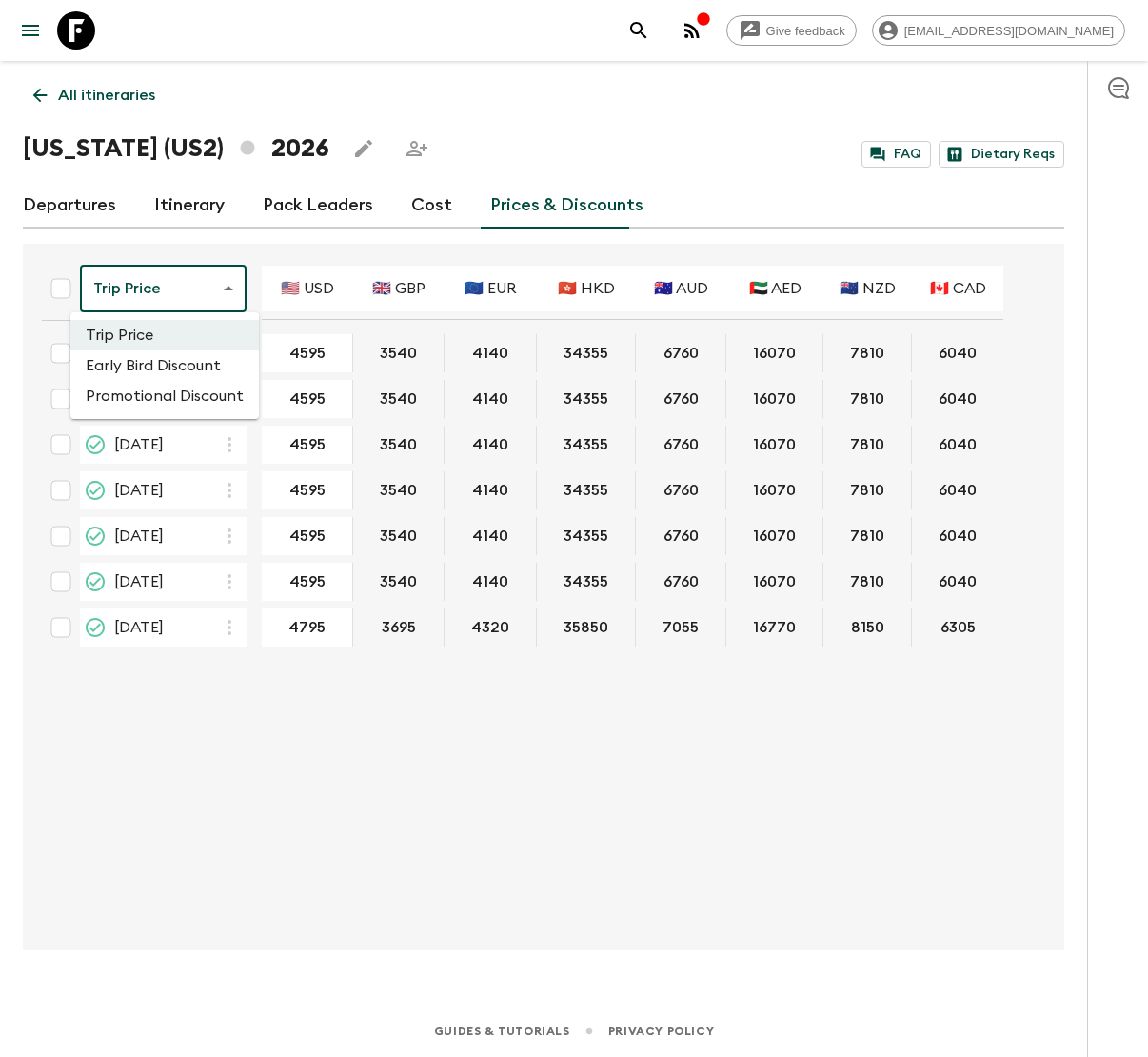
click at [223, 282] on body "Give feedback lauren.b@flashpack.com All itineraries Hawaii (US2) 2026 FAQ Diet…" at bounding box center [574, 528] width 1148 height 1057
click at [321, 237] on div at bounding box center [574, 528] width 1148 height 1057
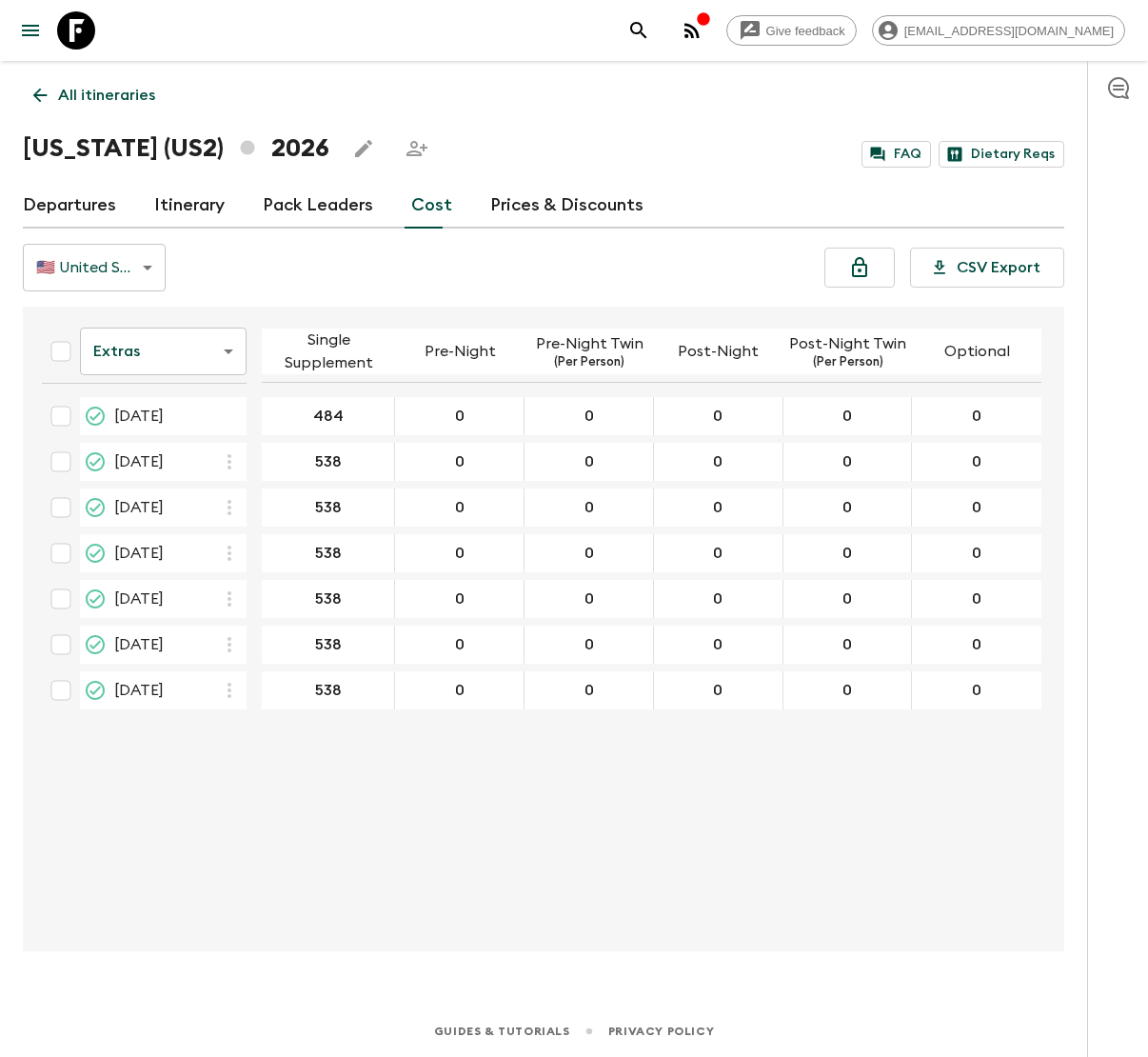
click at [231, 355] on body "Give feedback [EMAIL_ADDRESS][DOMAIN_NAME] All itineraries [US_STATE] ([GEOGRAP…" at bounding box center [574, 528] width 1148 height 1057
click at [299, 269] on div at bounding box center [574, 528] width 1148 height 1057
click at [148, 266] on body "Give feedback [EMAIL_ADDRESS][DOMAIN_NAME] All itineraries [US_STATE] ([GEOGRAP…" at bounding box center [574, 528] width 1148 height 1057
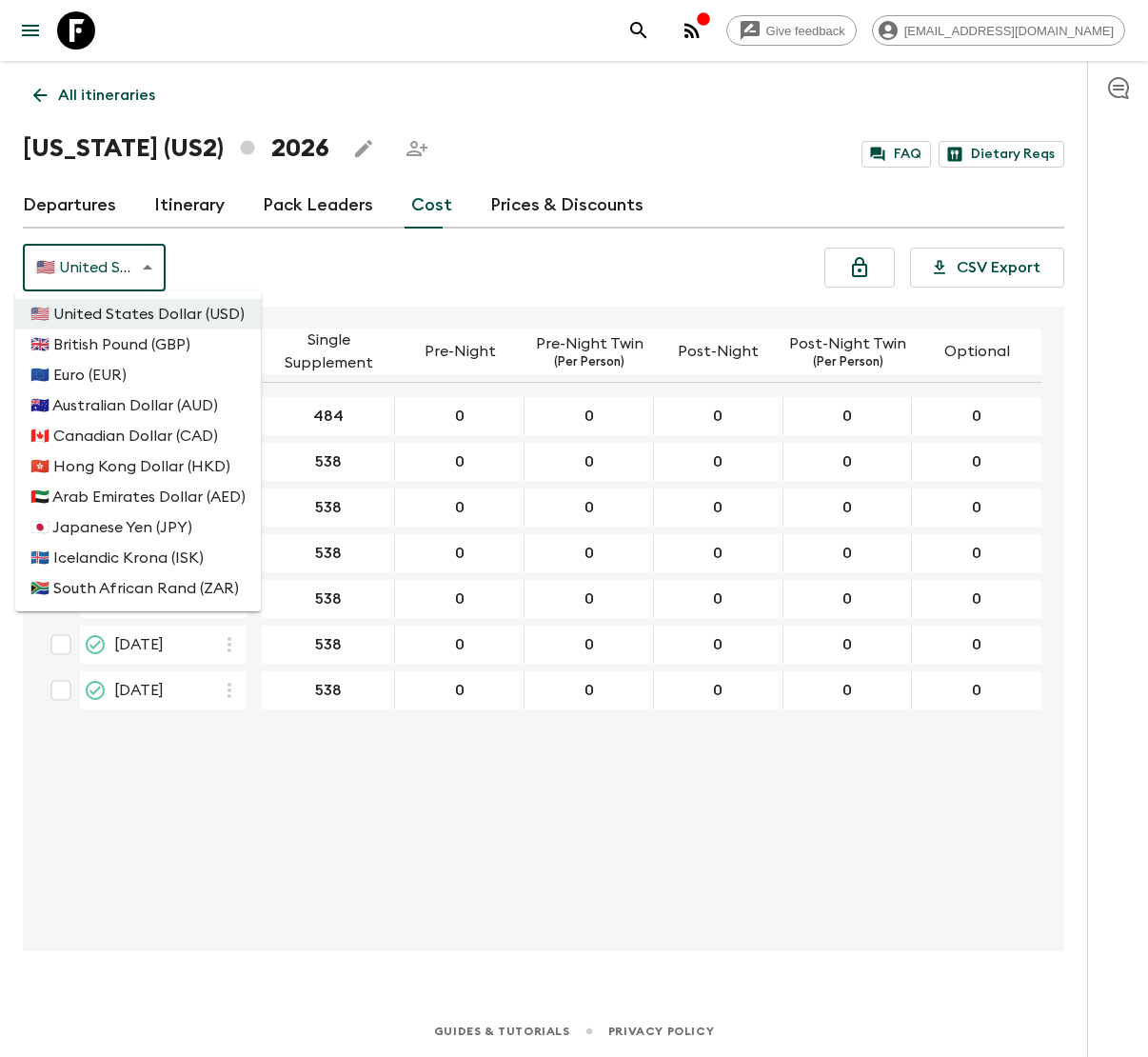
click at [376, 281] on div at bounding box center [574, 528] width 1148 height 1057
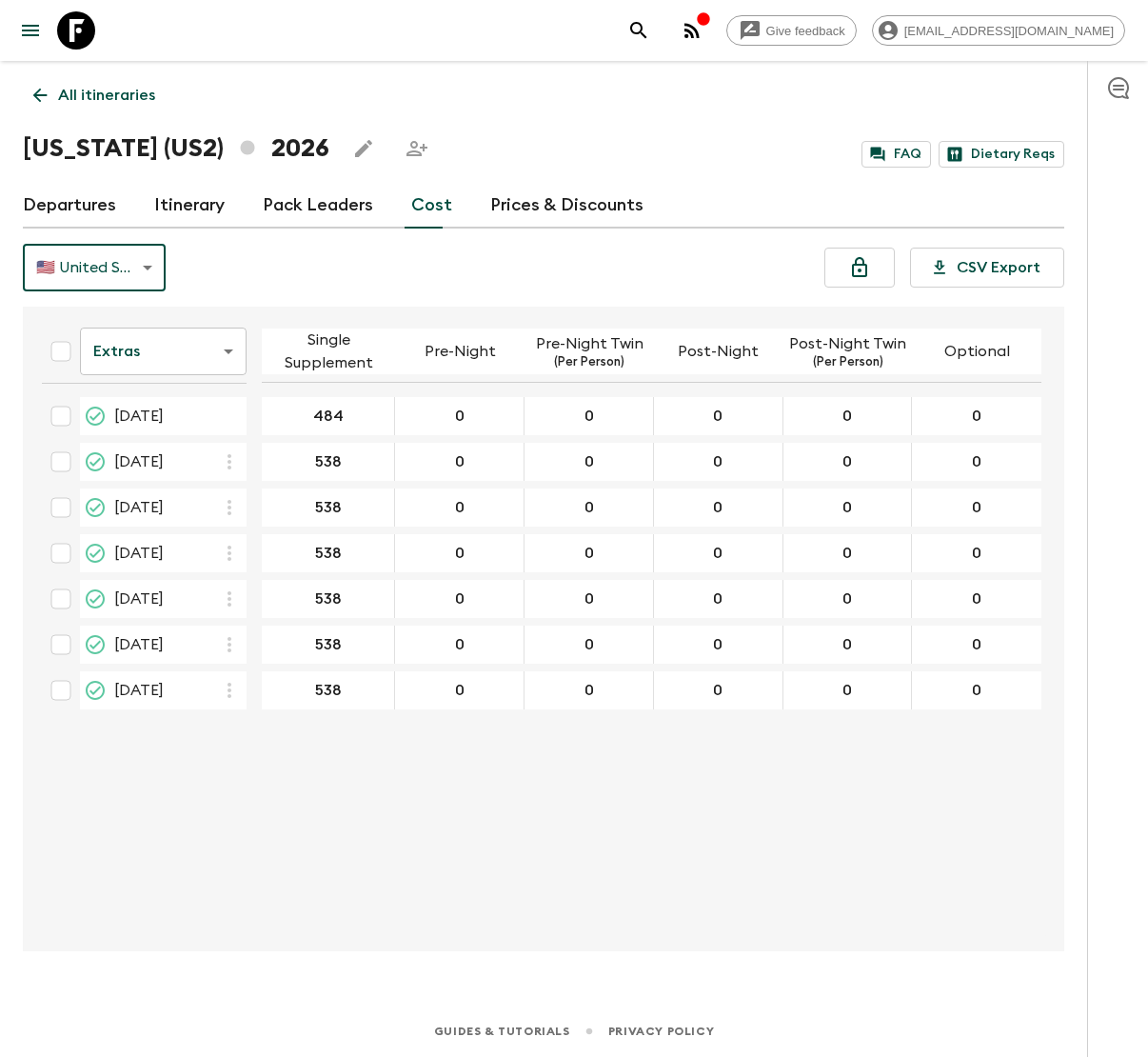
click at [517, 201] on link "Prices & Discounts" at bounding box center [567, 205] width 153 height 45
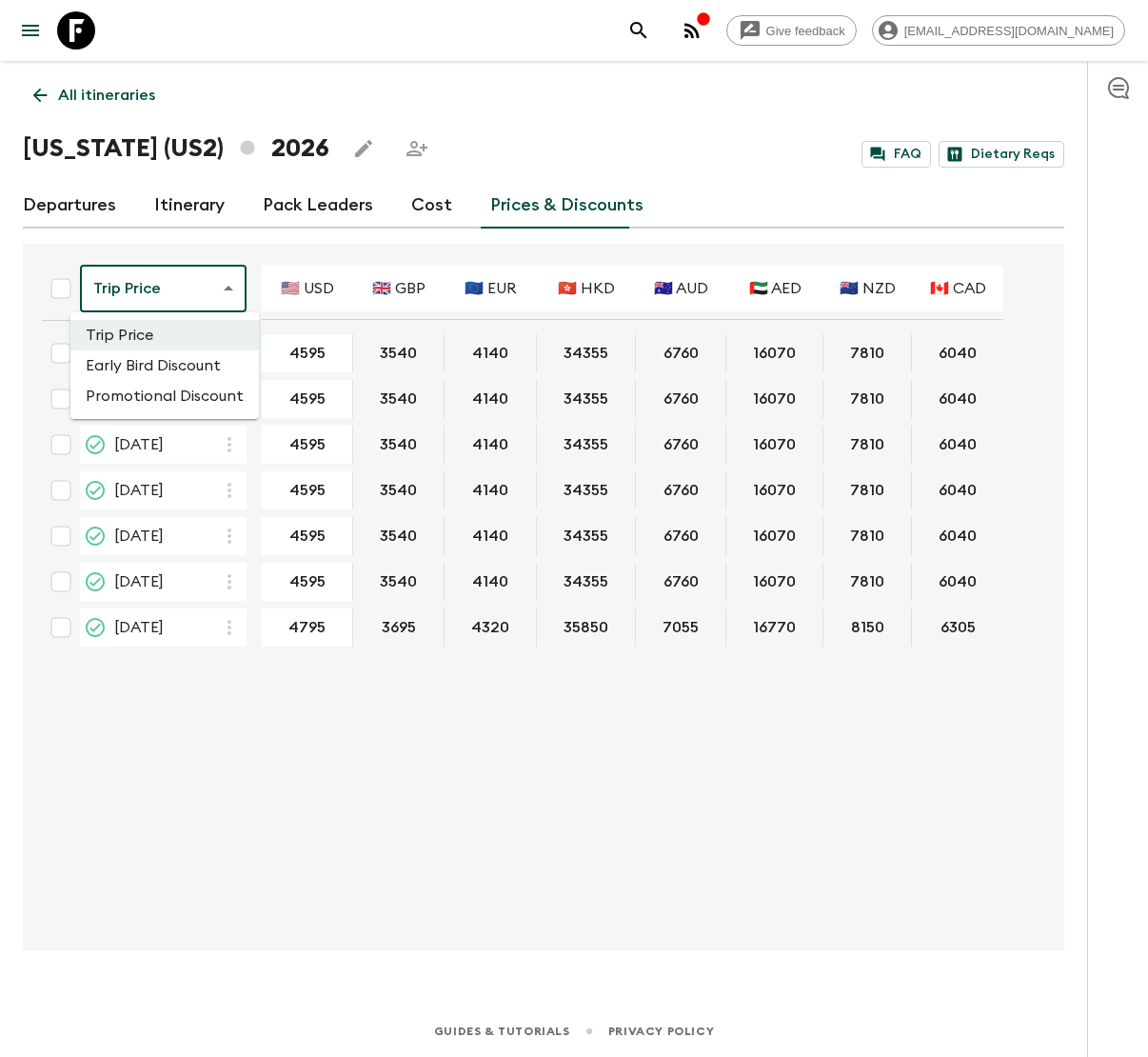
click at [209, 291] on body "Give feedback lauren.b@flashpack.com All itineraries Hawaii (US2) 2026 FAQ Diet…" at bounding box center [574, 528] width 1148 height 1057
click at [328, 242] on div at bounding box center [574, 528] width 1148 height 1057
click at [92, 201] on link "Departures" at bounding box center [70, 205] width 93 height 45
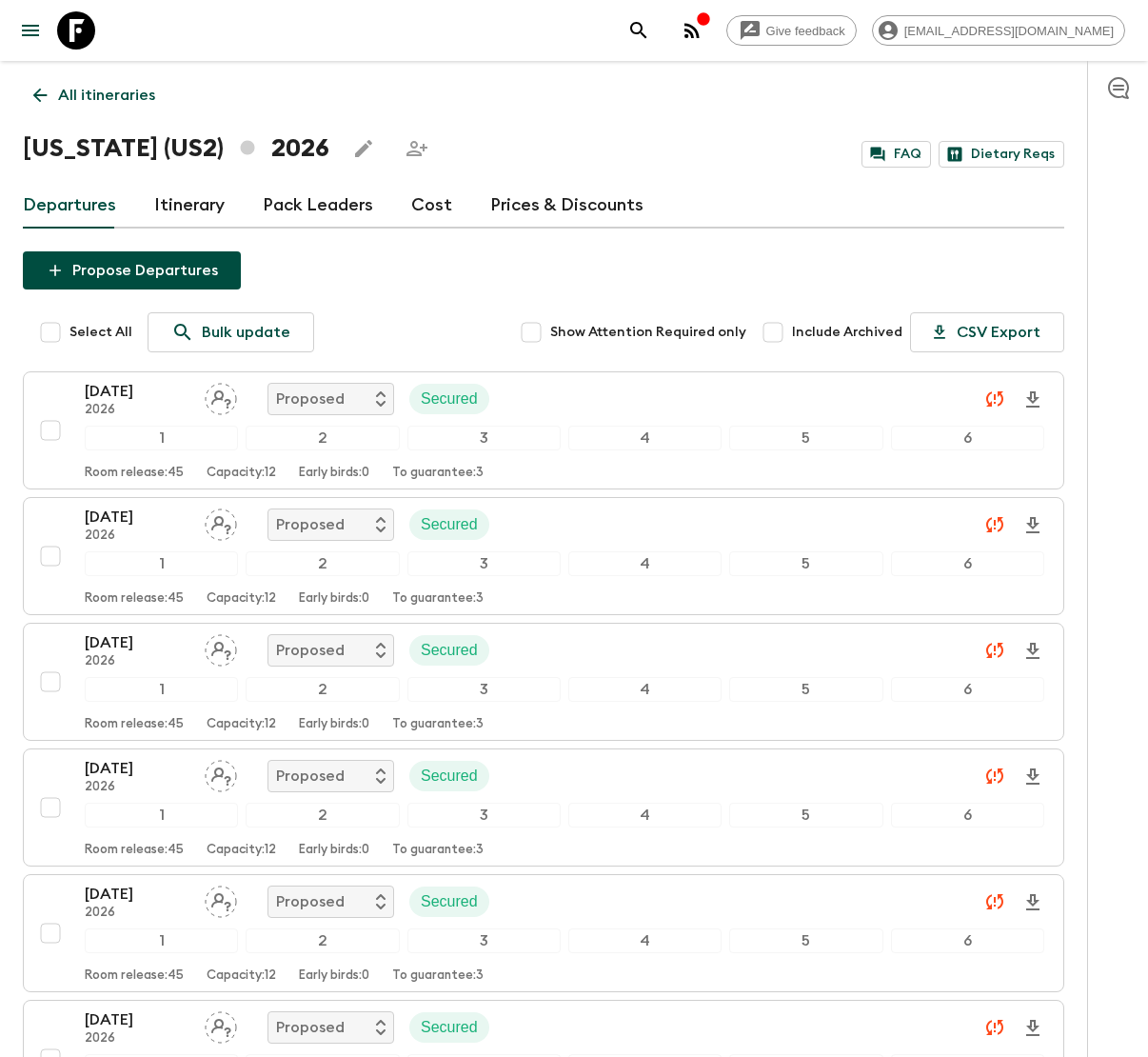
click at [566, 203] on link "Prices & Discounts" at bounding box center [567, 205] width 153 height 45
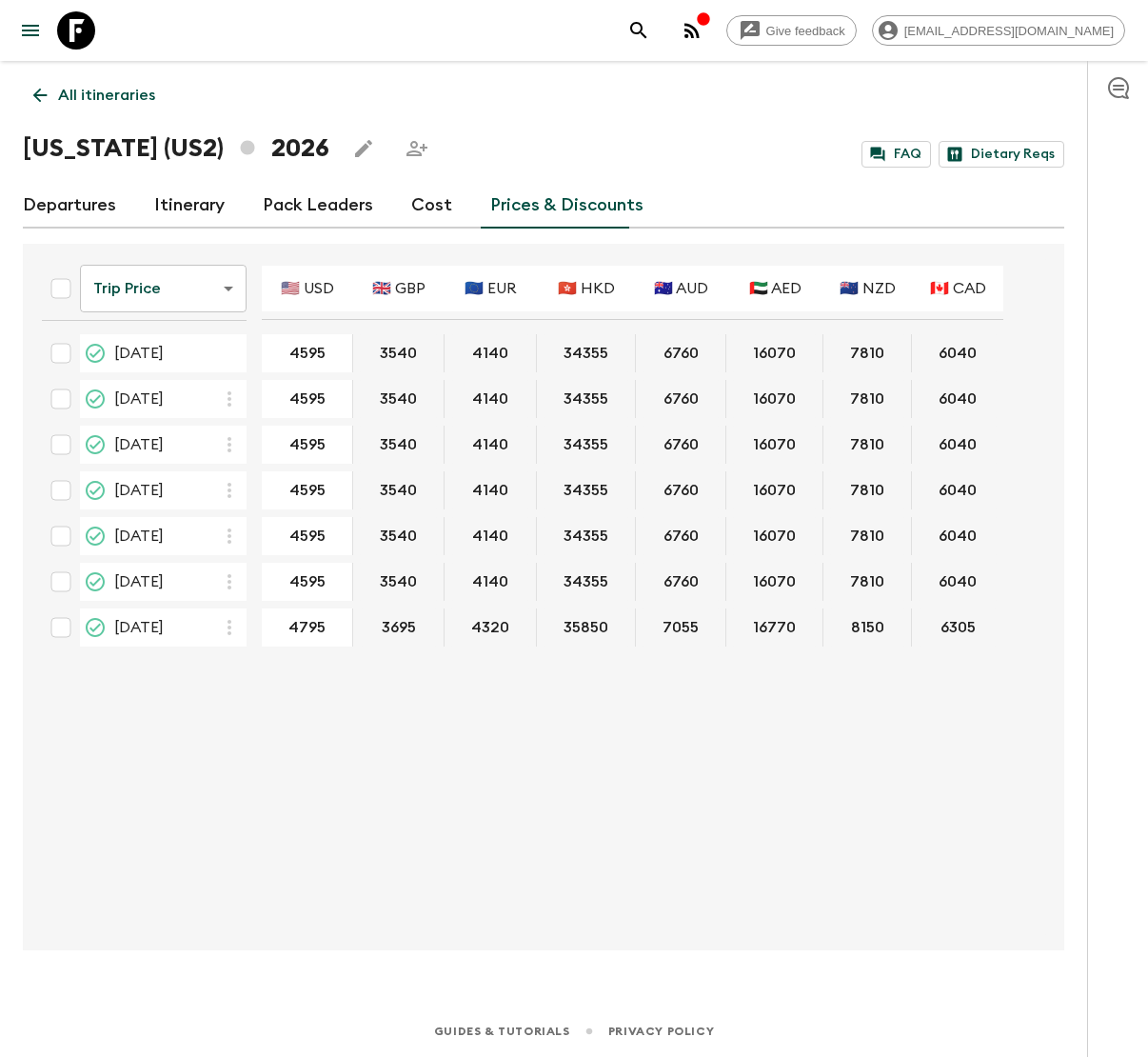
click at [229, 288] on body "Give feedback lauren.b@flashpack.com All itineraries Hawaii (US2) 2026 FAQ Diet…" at bounding box center [574, 528] width 1148 height 1057
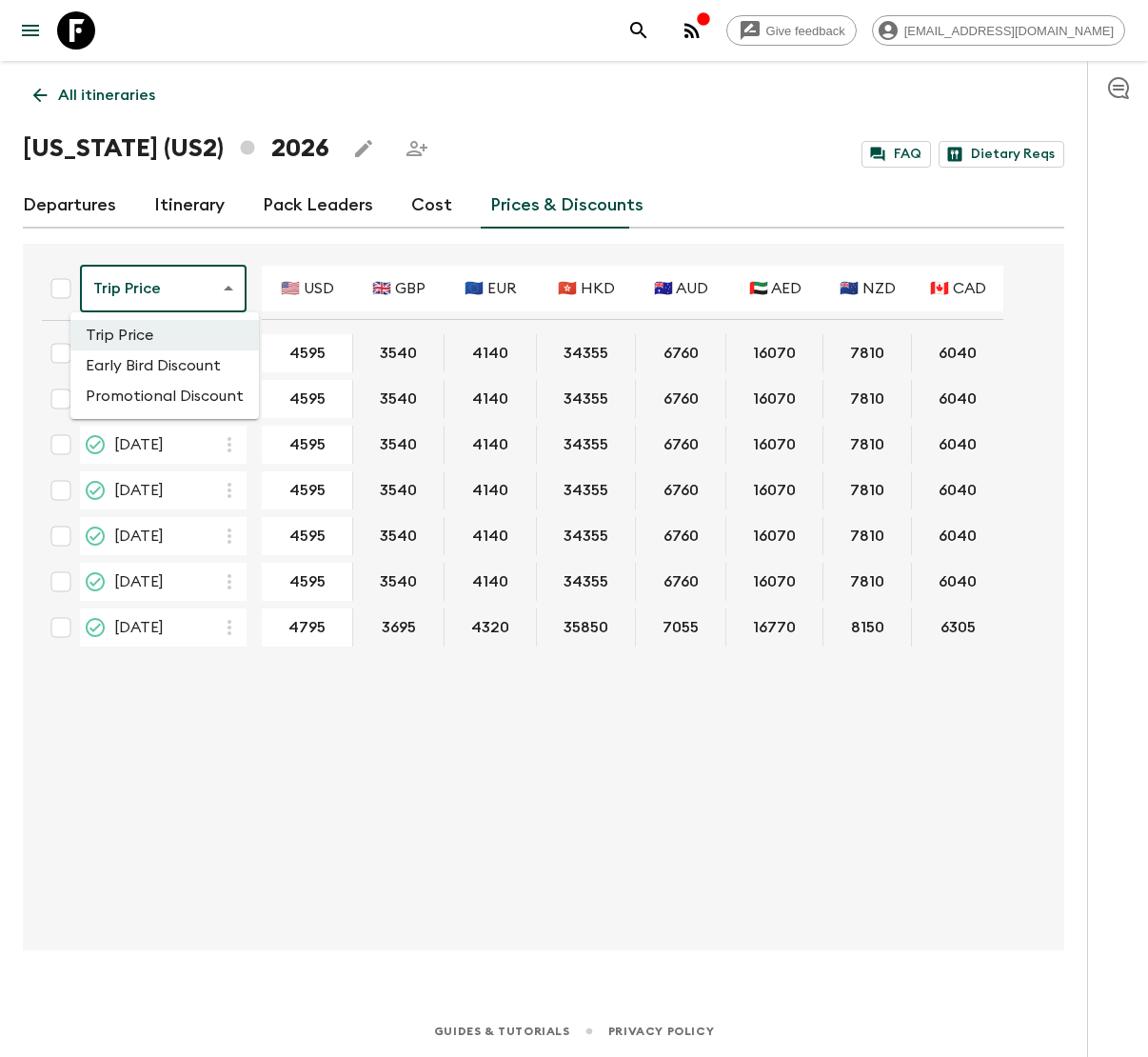
click at [66, 192] on div at bounding box center [574, 528] width 1148 height 1057
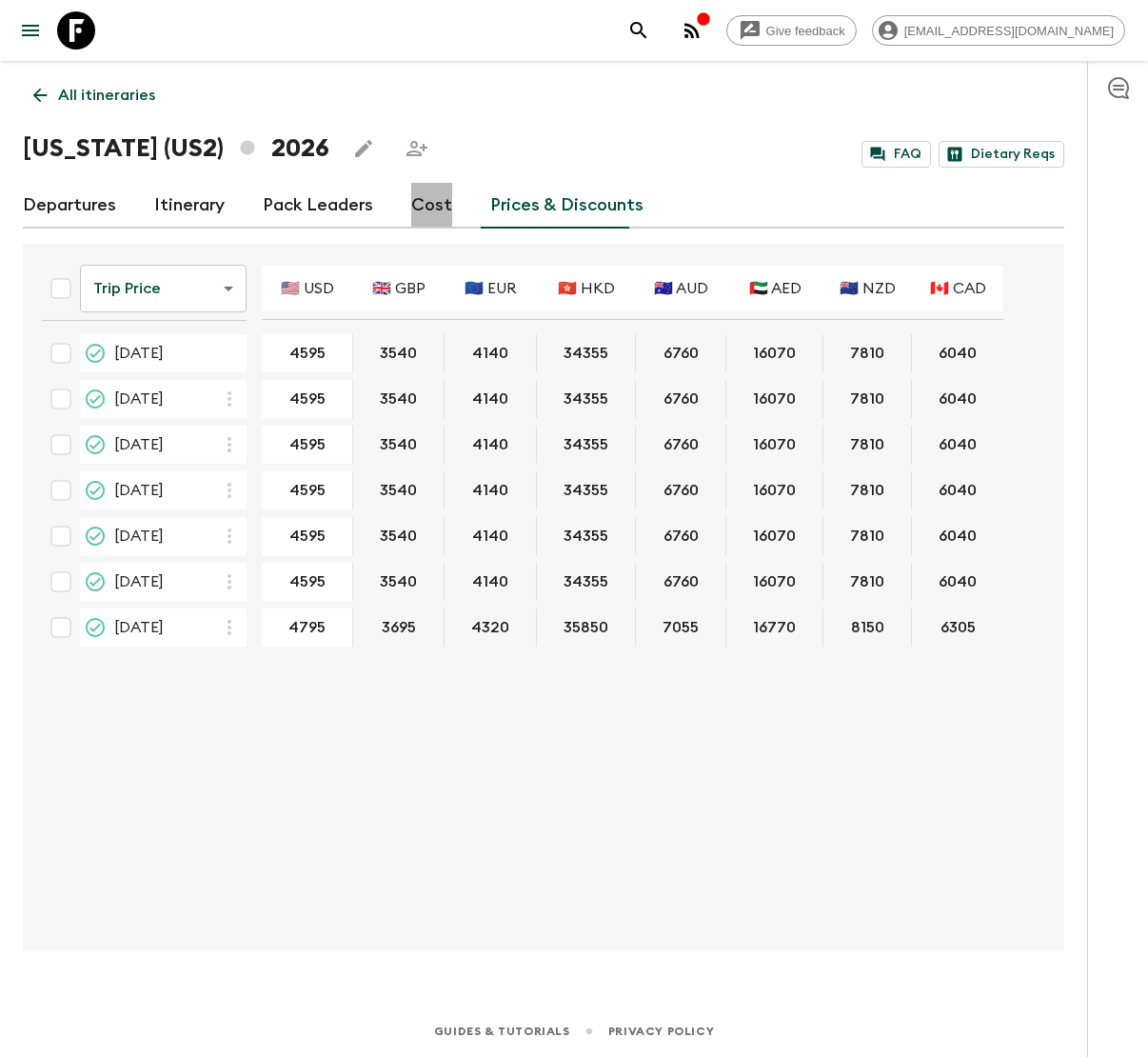
click at [411, 201] on link "Cost" at bounding box center [432, 205] width 41 height 45
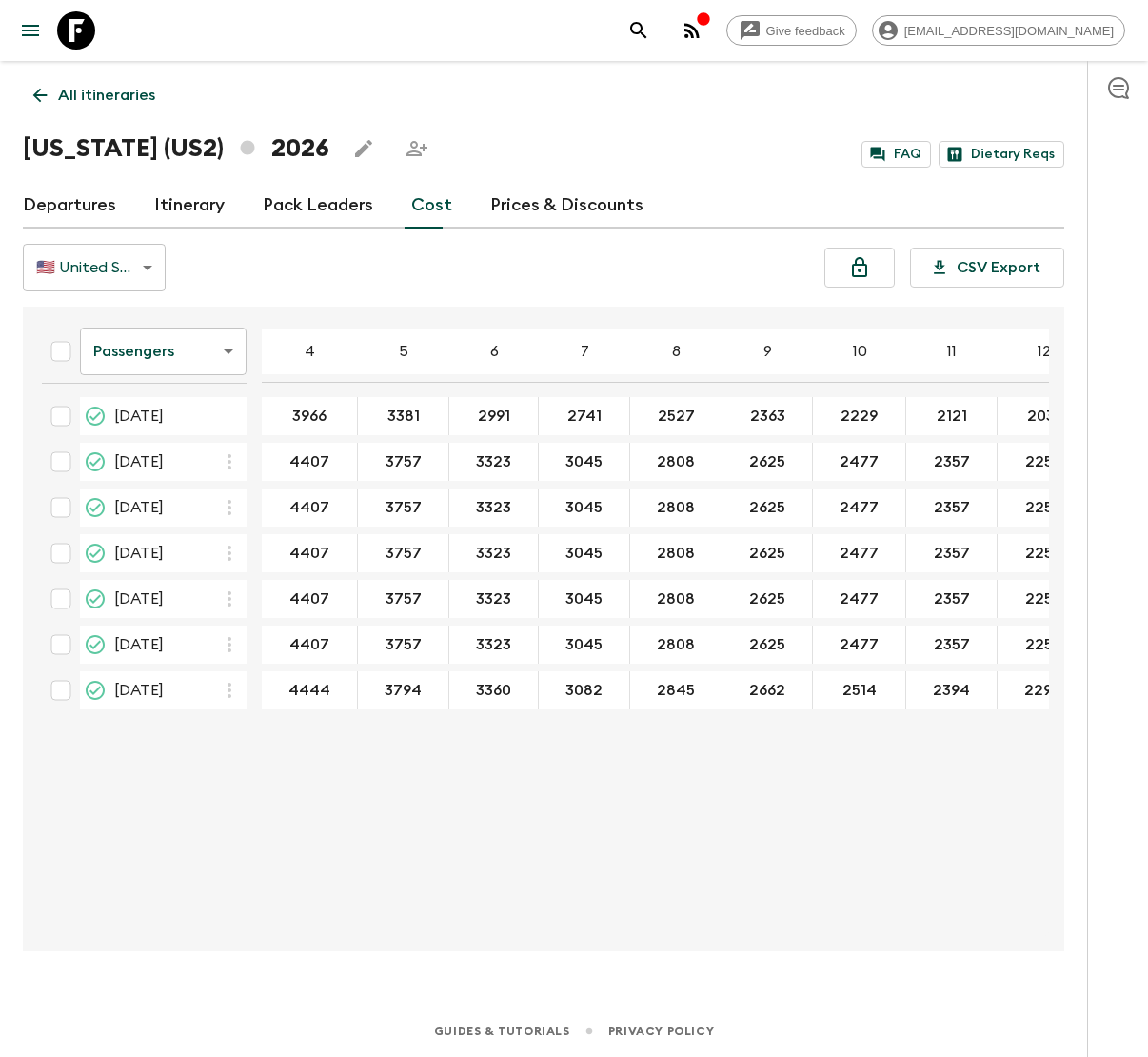
click at [216, 346] on body "Give feedback [EMAIL_ADDRESS][DOMAIN_NAME] All itineraries [US_STATE] (US2) 202…" at bounding box center [574, 528] width 1148 height 1057
